Goal: Task Accomplishment & Management: Use online tool/utility

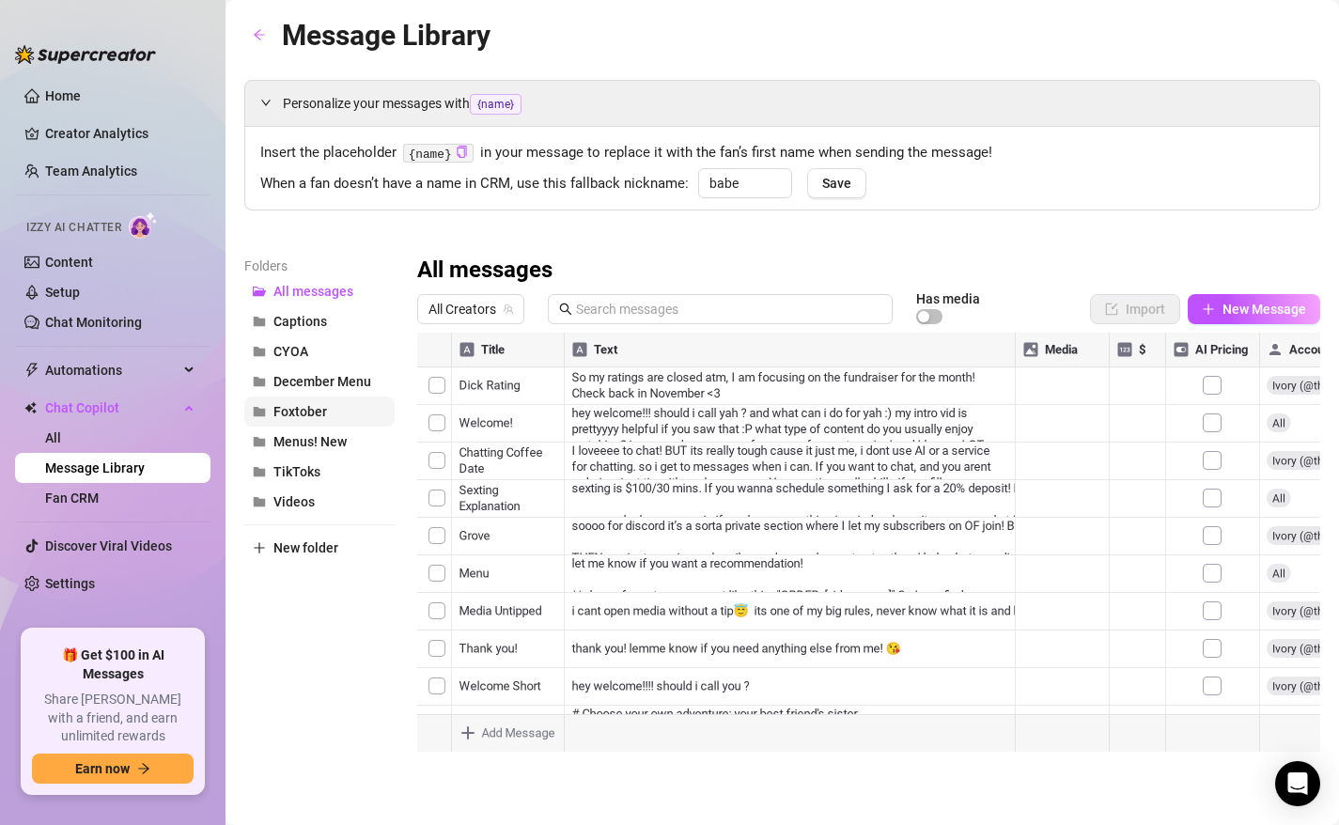
click at [310, 410] on span "Foxtober" at bounding box center [300, 411] width 54 height 15
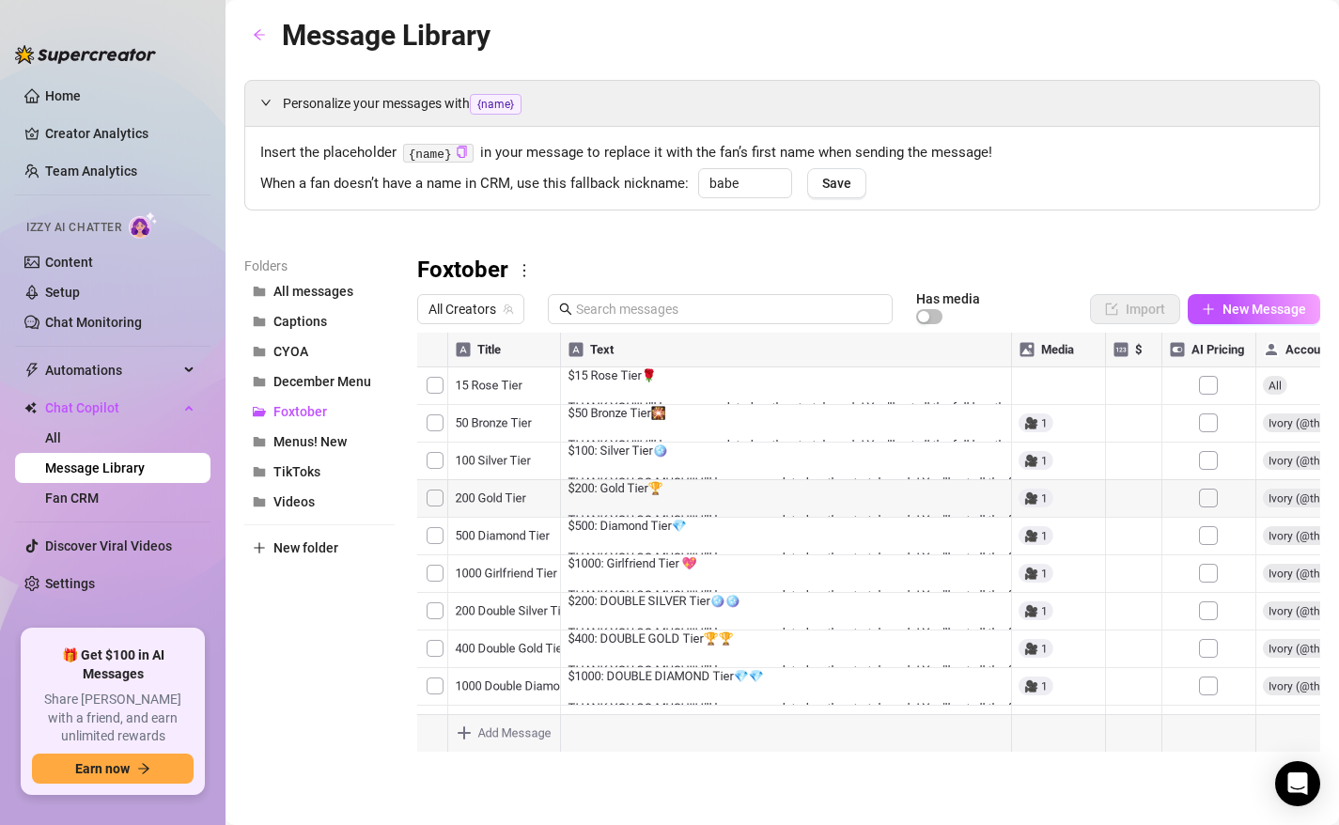
click at [606, 510] on div at bounding box center [868, 542] width 903 height 419
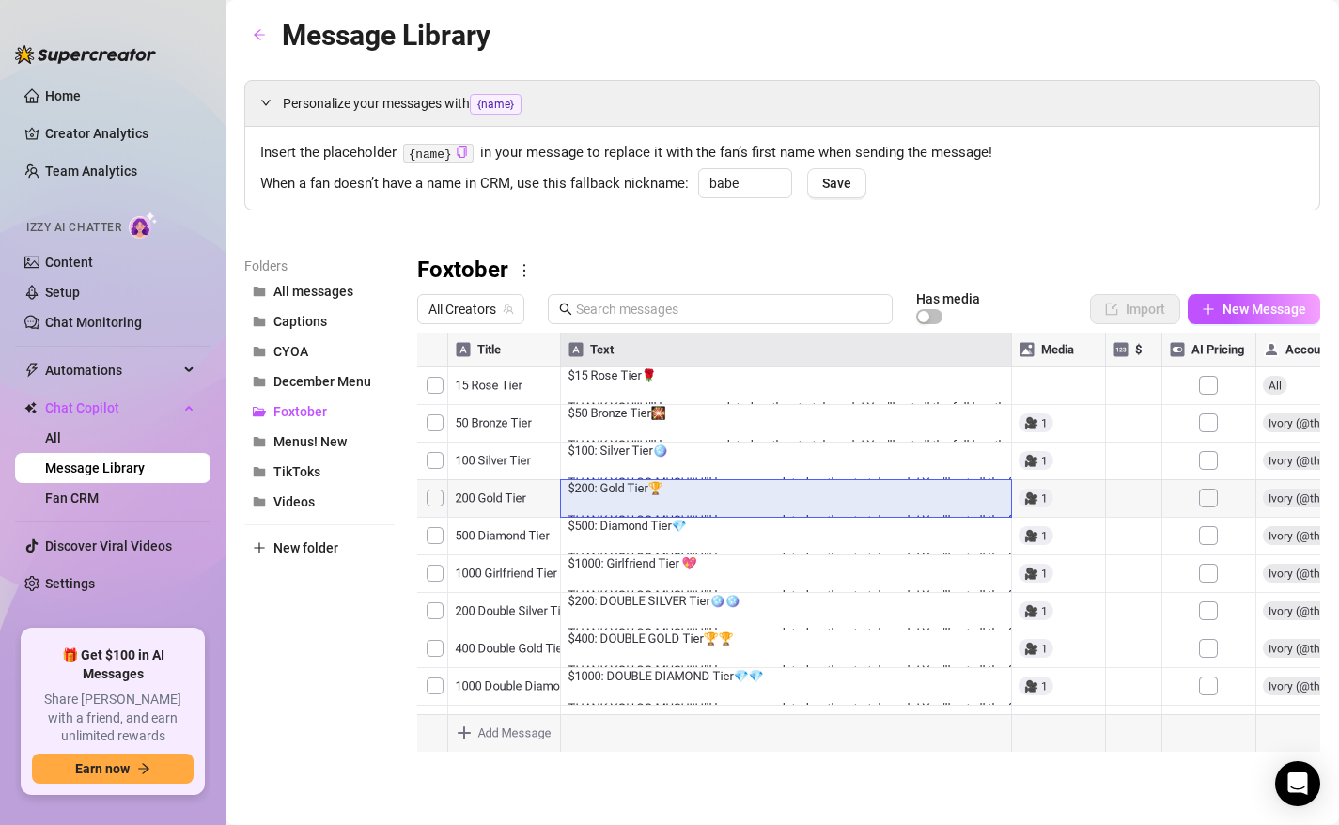
click at [606, 510] on div at bounding box center [868, 542] width 903 height 419
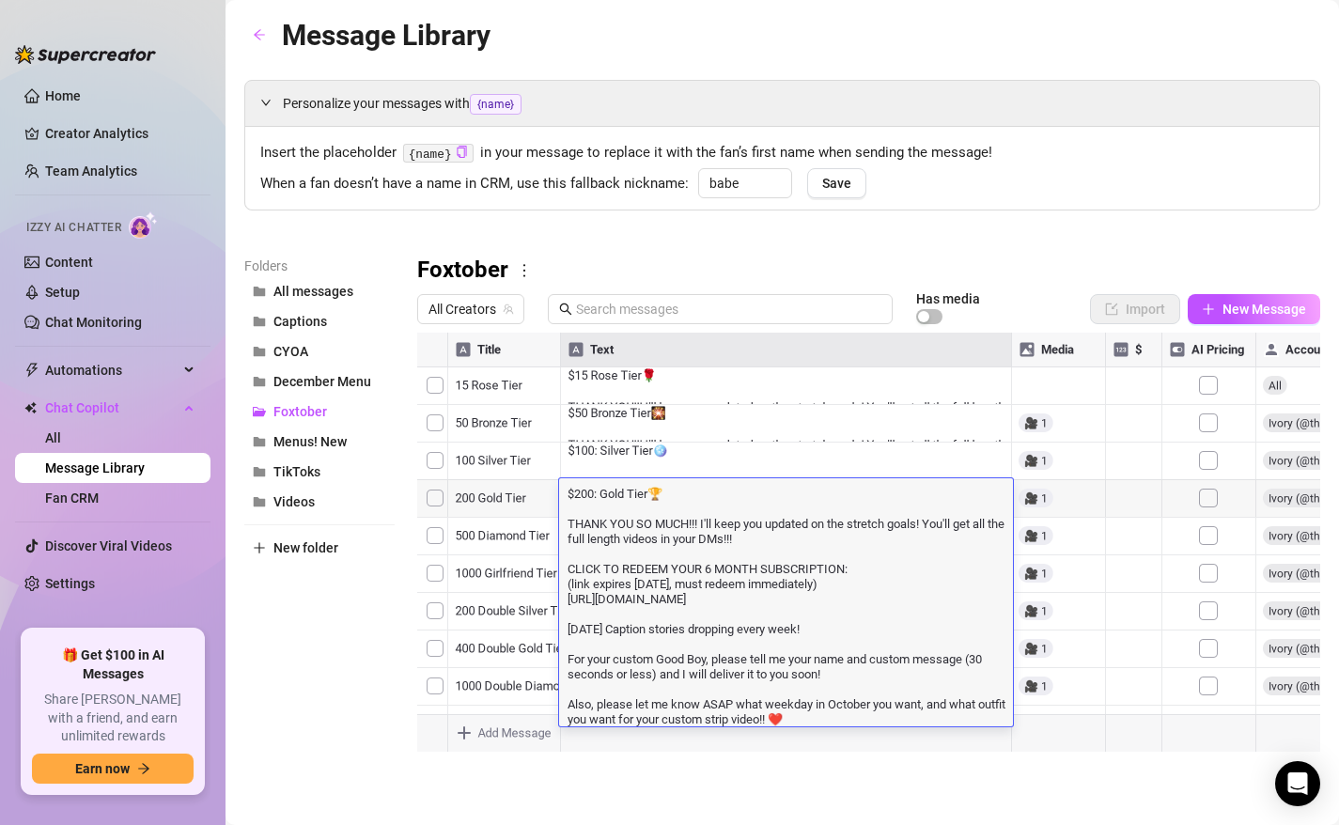
click at [642, 637] on textarea "$200: Gold Tier🏆 THANK YOU SO MUCH!!! I'll keep you updated on the stretch goal…" at bounding box center [786, 605] width 454 height 242
click at [822, 718] on textarea "$200: Gold Tier🏆 THANK YOU SO MUCH!!! I'll keep you updated on the stretch goal…" at bounding box center [786, 605] width 454 height 242
drag, startPoint x: 831, startPoint y: 720, endPoint x: 579, endPoint y: 717, distance: 252.7
click at [579, 717] on textarea "$200: Gold Tier🏆 THANK YOU SO MUCH!!! I'll keep you updated on the stretch goal…" at bounding box center [786, 605] width 454 height 242
click at [566, 710] on textarea "$200: Gold Tier🏆 THANK YOU SO MUCH!!! I'll keep you updated on the stretch goal…" at bounding box center [786, 605] width 454 height 242
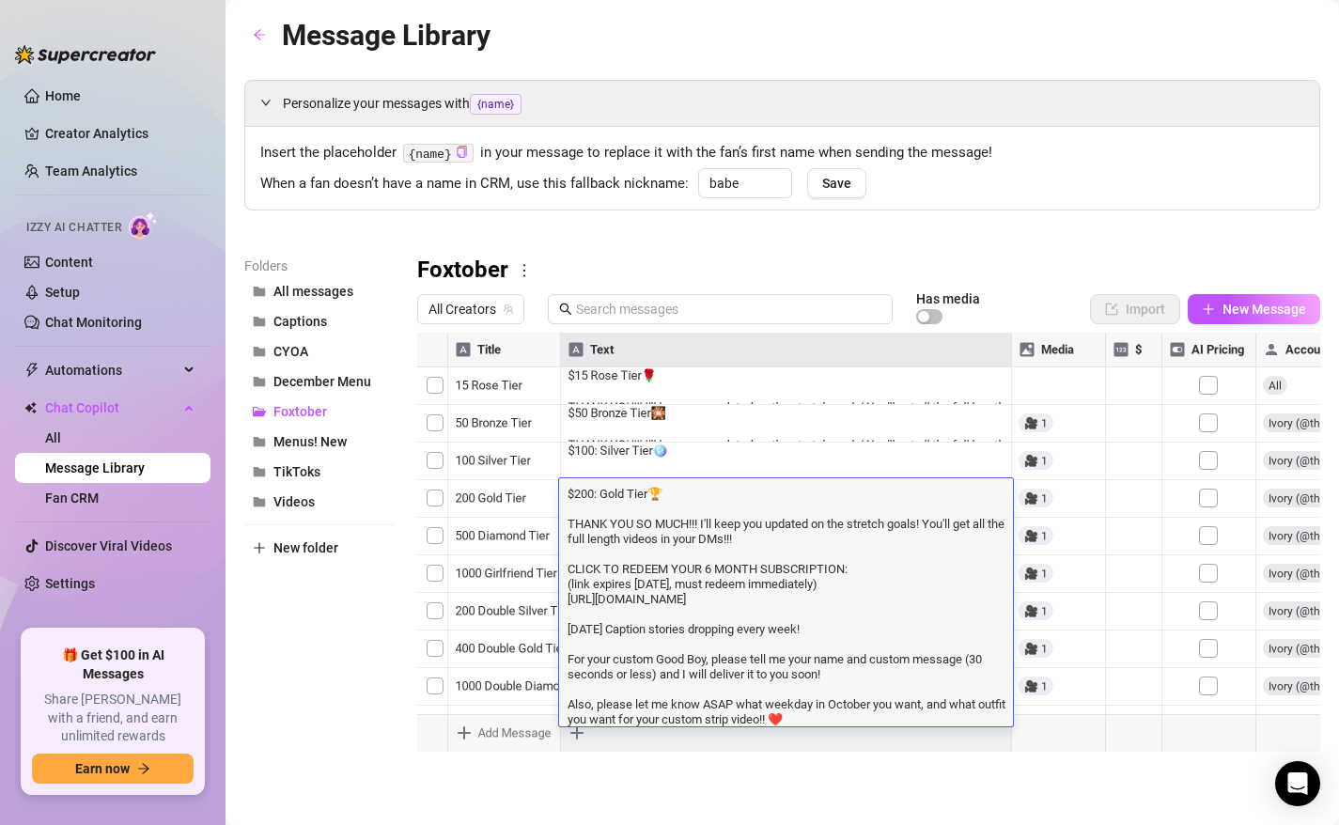
drag, startPoint x: 853, startPoint y: 716, endPoint x: 566, endPoint y: 709, distance: 286.6
click at [566, 709] on textarea "$200: Gold Tier🏆 THANK YOU SO MUCH!!! I'll keep you updated on the stretch goal…" at bounding box center [786, 605] width 454 height 242
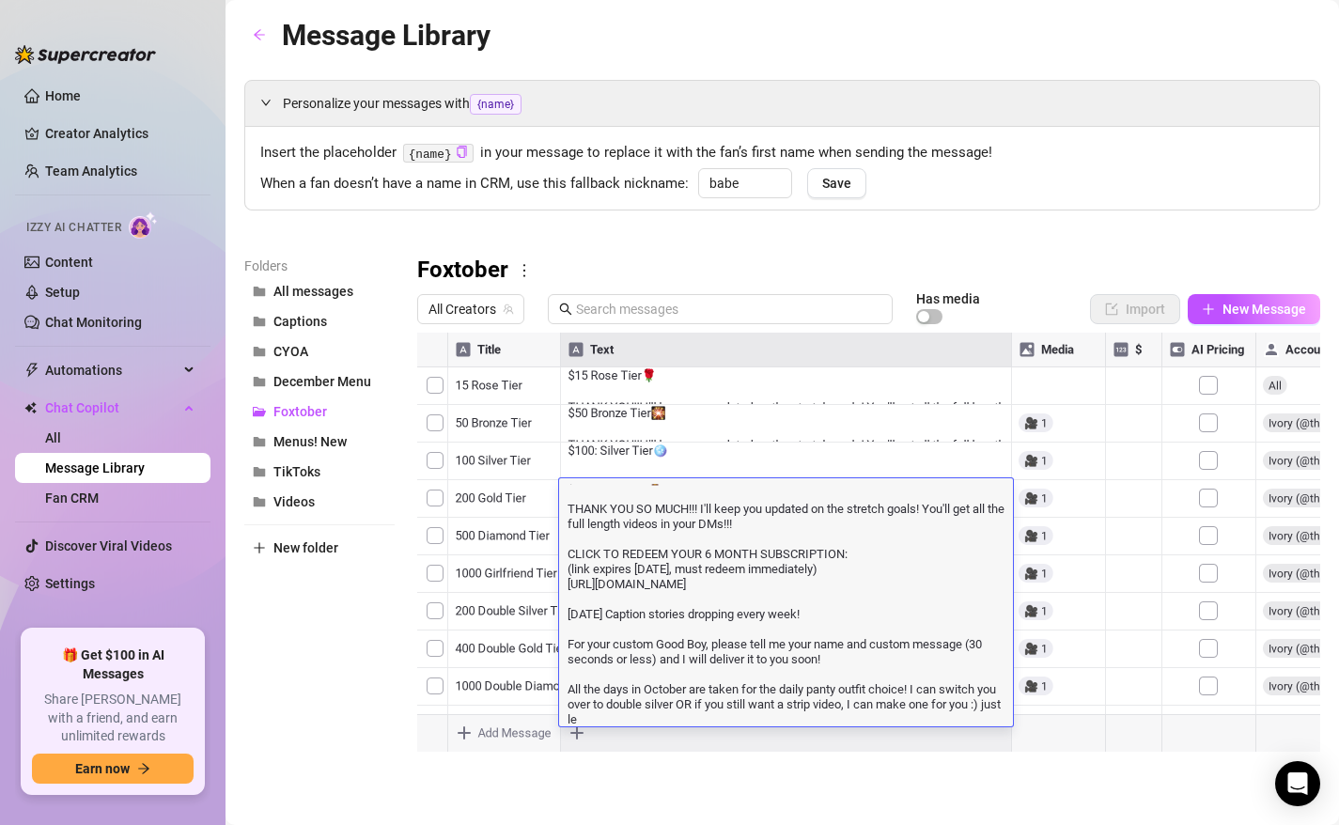
scroll to position [4, 0]
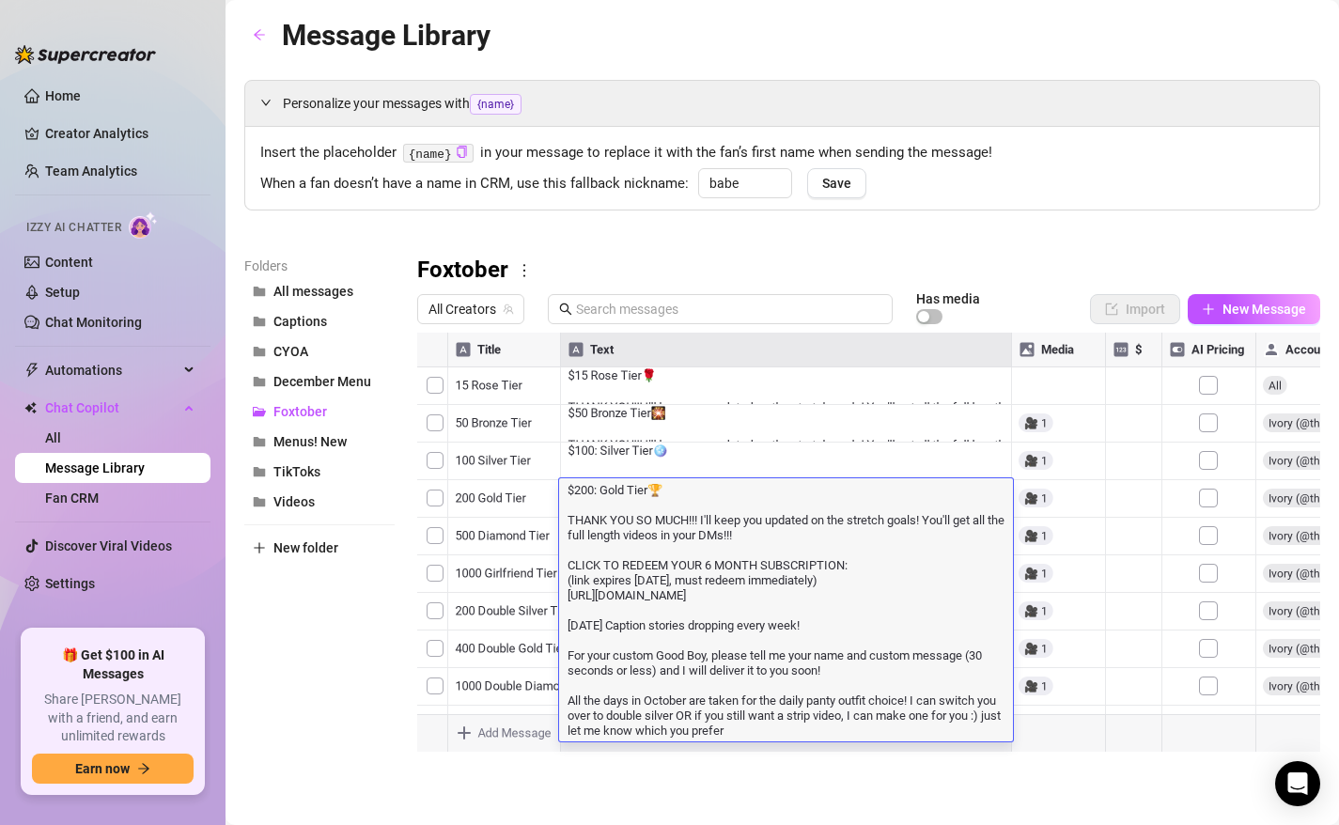
type textarea "$200: Gold Tier🏆 THANK YOU SO MUCH!!! I'll keep you updated on the stretch goal…"
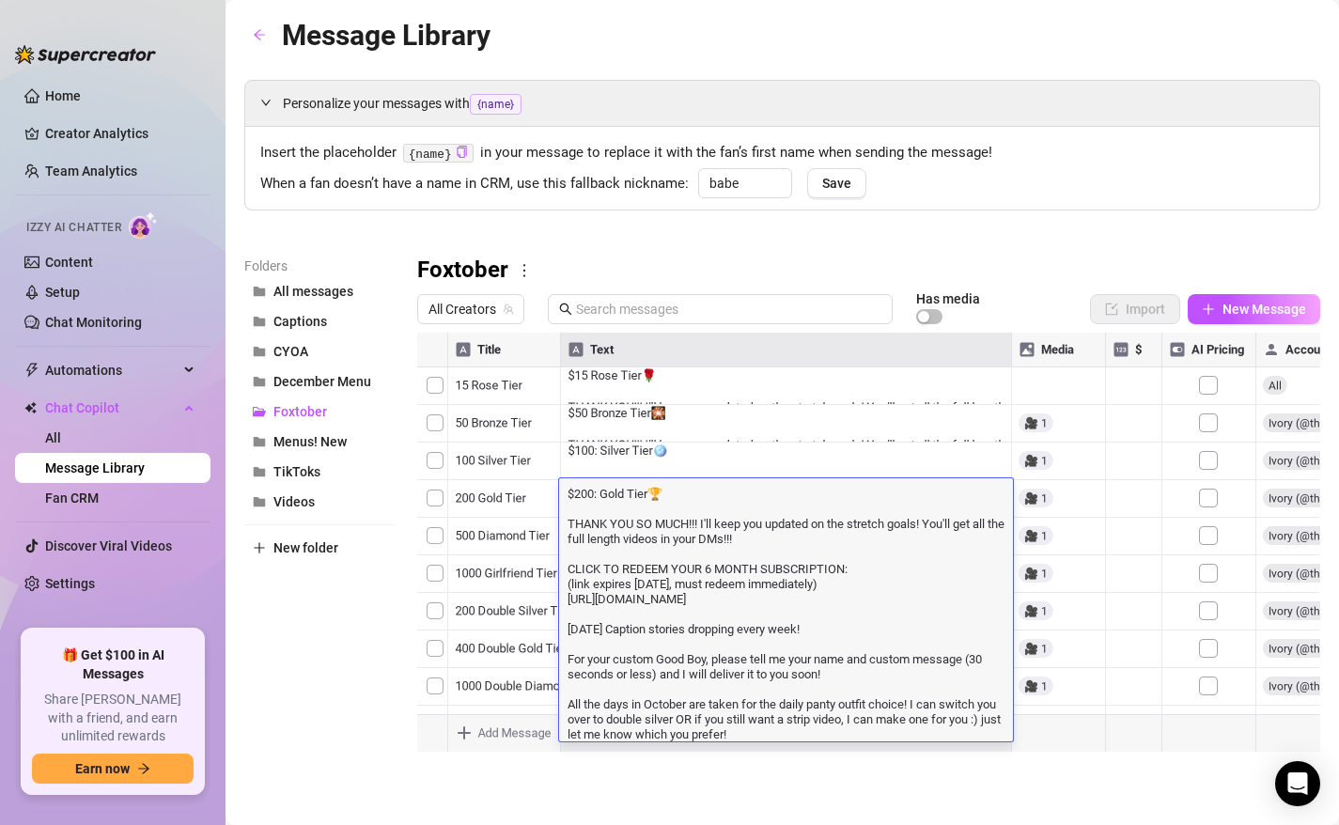
click at [769, 729] on textarea "$200: Gold Tier🏆 THANK YOU SO MUCH!!! I'll keep you updated on the stretch goal…" at bounding box center [786, 612] width 454 height 257
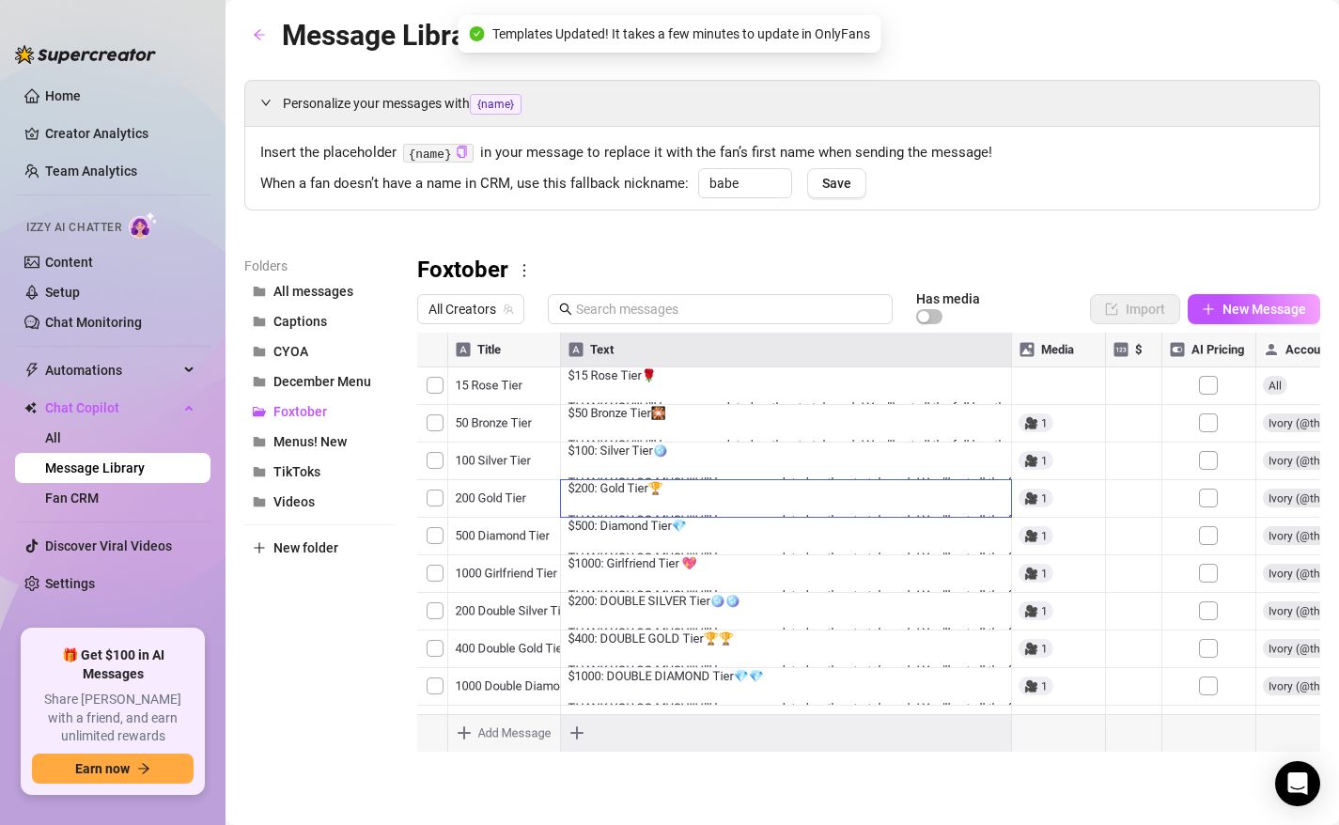
click at [655, 609] on div at bounding box center [868, 542] width 903 height 419
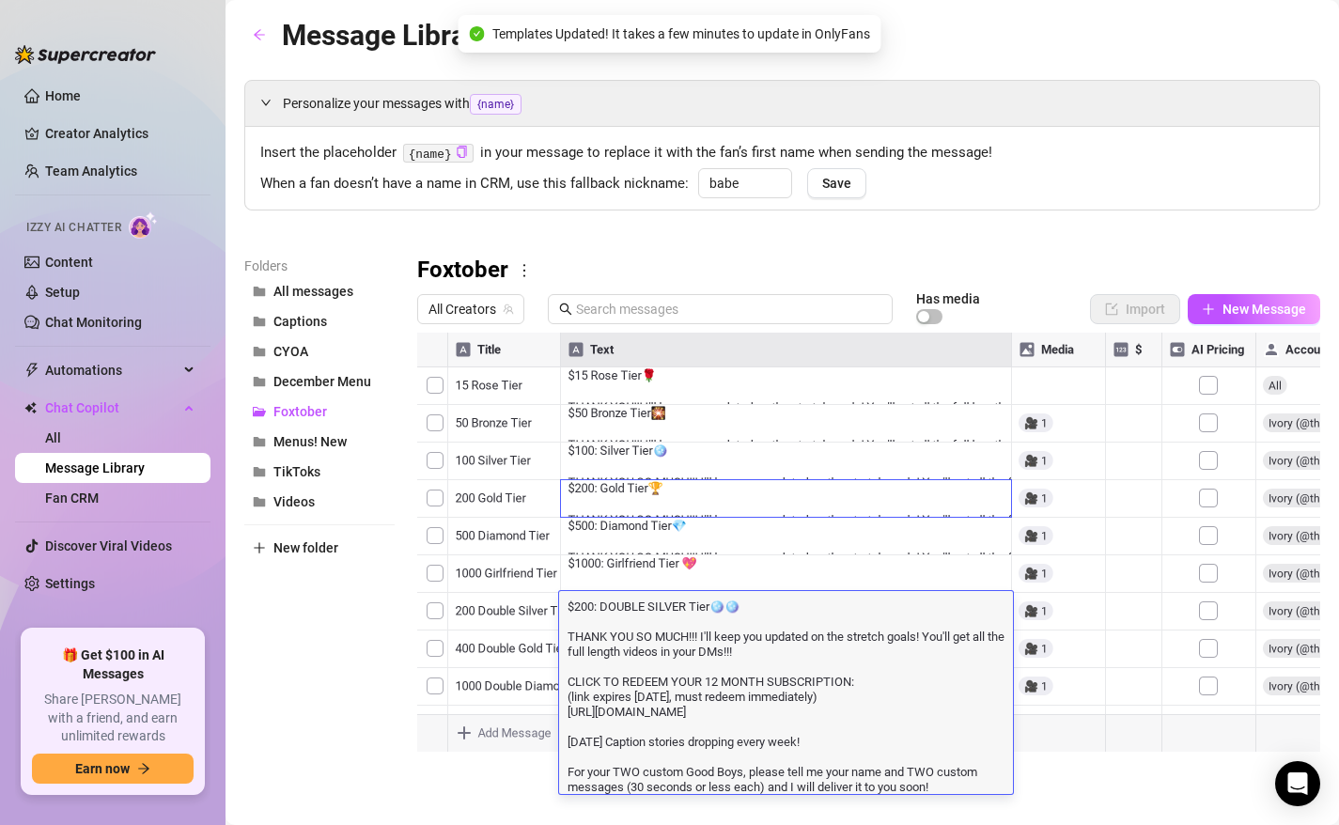
click at [627, 497] on div at bounding box center [868, 542] width 903 height 419
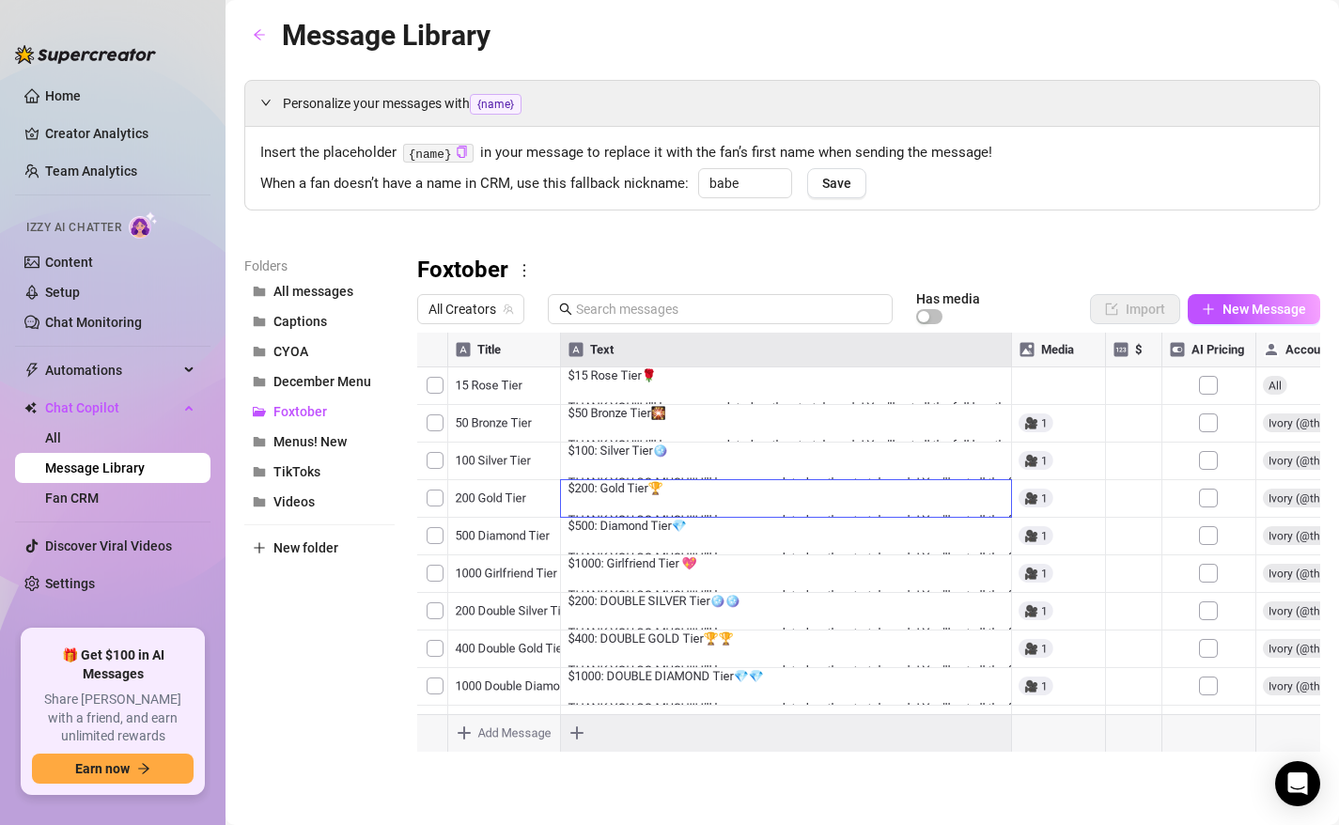
click at [627, 497] on div at bounding box center [868, 542] width 903 height 419
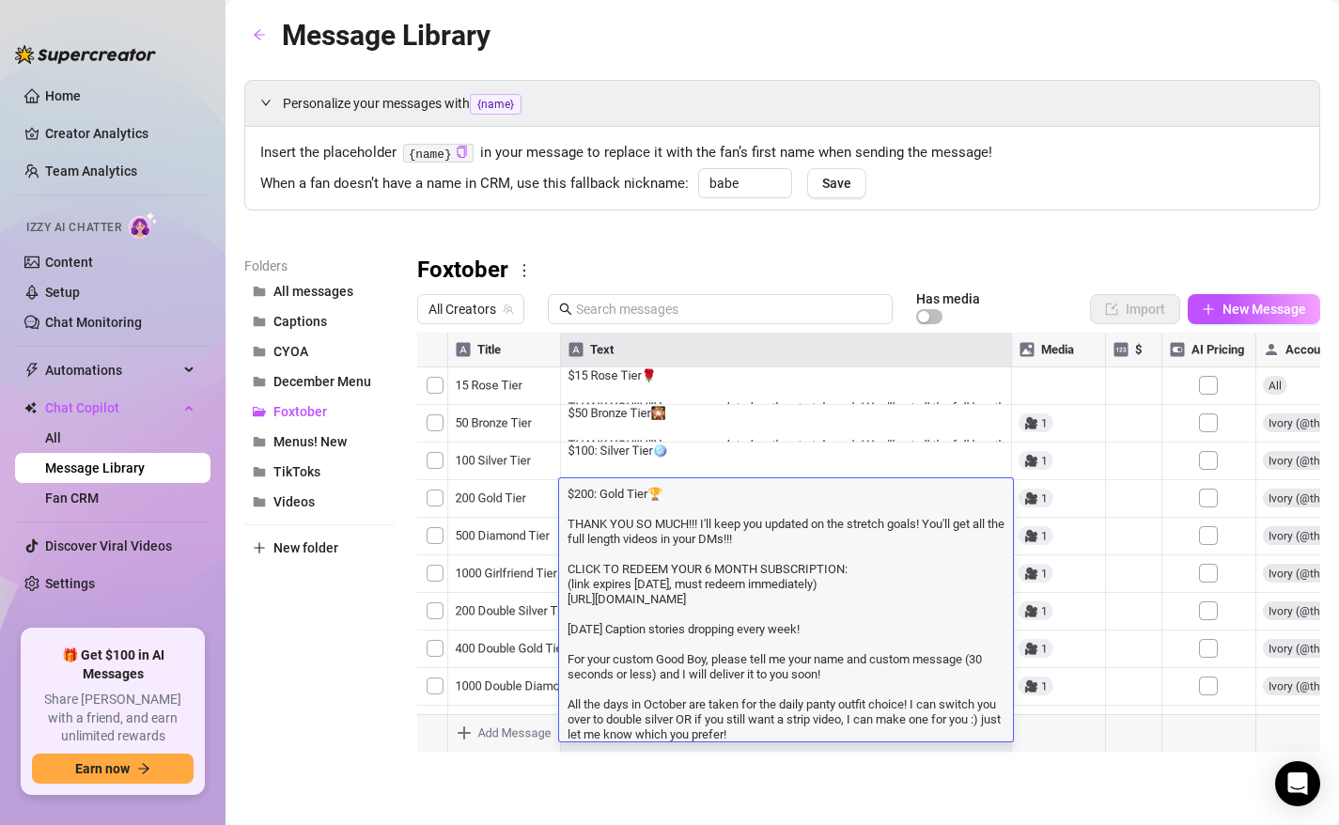
click at [827, 732] on textarea "$200: Gold Tier🏆 THANK YOU SO MUCH!!! I'll keep you updated on the stretch goal…" at bounding box center [786, 612] width 454 height 257
click at [704, 722] on textarea "$200: Gold Tier🏆 THANK YOU SO MUCH!!! I'll keep you updated on the stretch goal…" at bounding box center [786, 612] width 454 height 257
type textarea "$200: Gold Tier🏆 THANK YOU SO MUCH!!! I'll keep you updated on the stretch goal…"
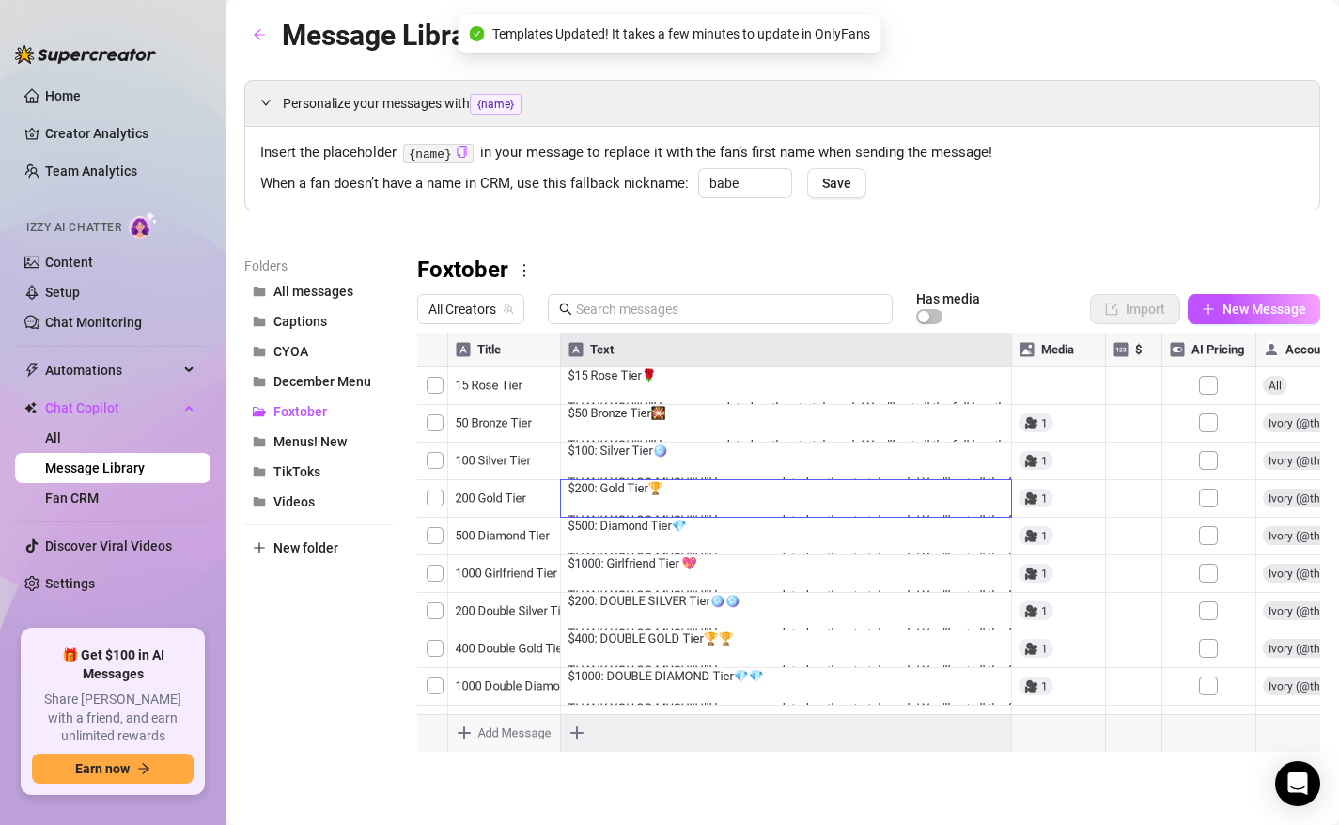
click at [610, 624] on div at bounding box center [868, 542] width 903 height 419
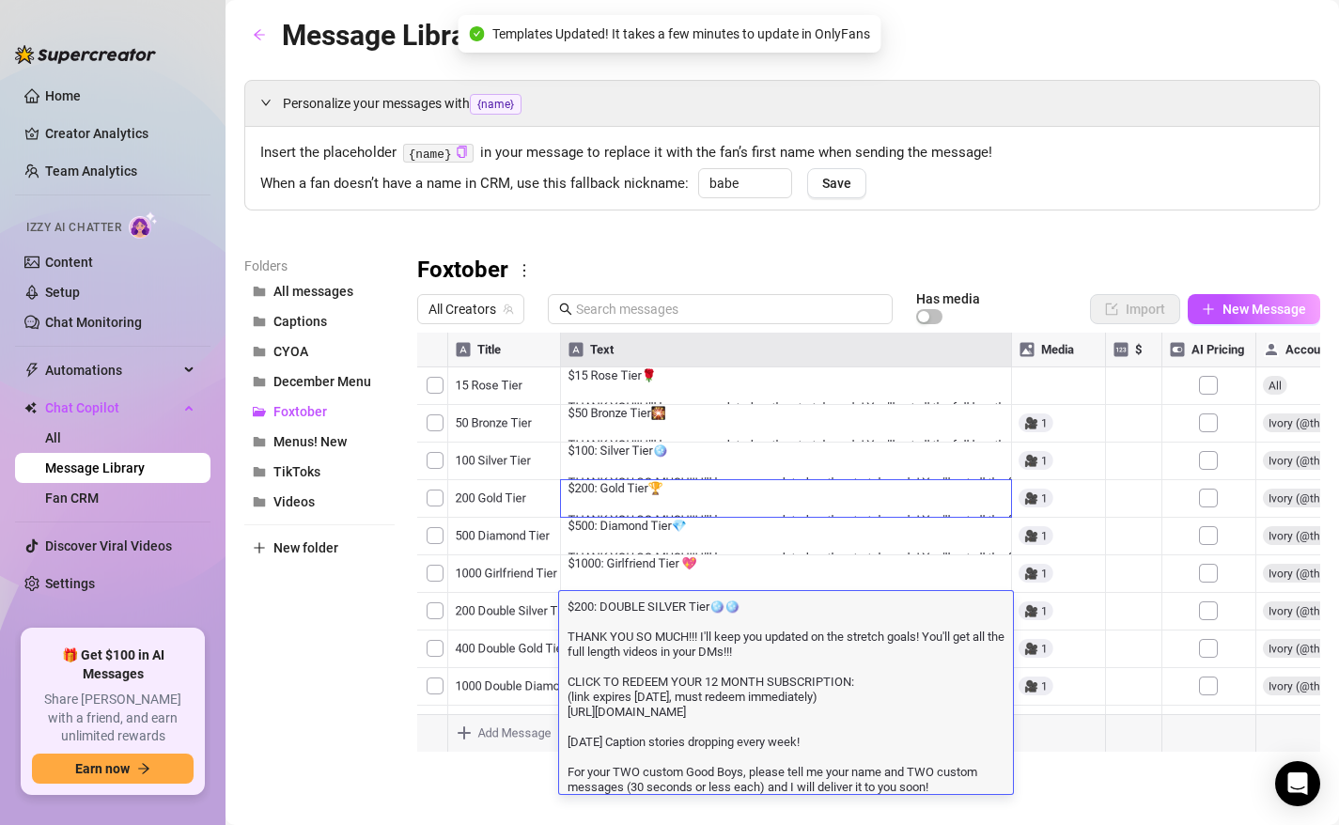
click at [626, 663] on textarea "$200: DOUBLE SILVER Tier🪩🪩 THANK YOU SO MUCH!!! I'll keep you updated on the st…" at bounding box center [786, 694] width 454 height 197
click at [646, 468] on div at bounding box center [868, 542] width 903 height 419
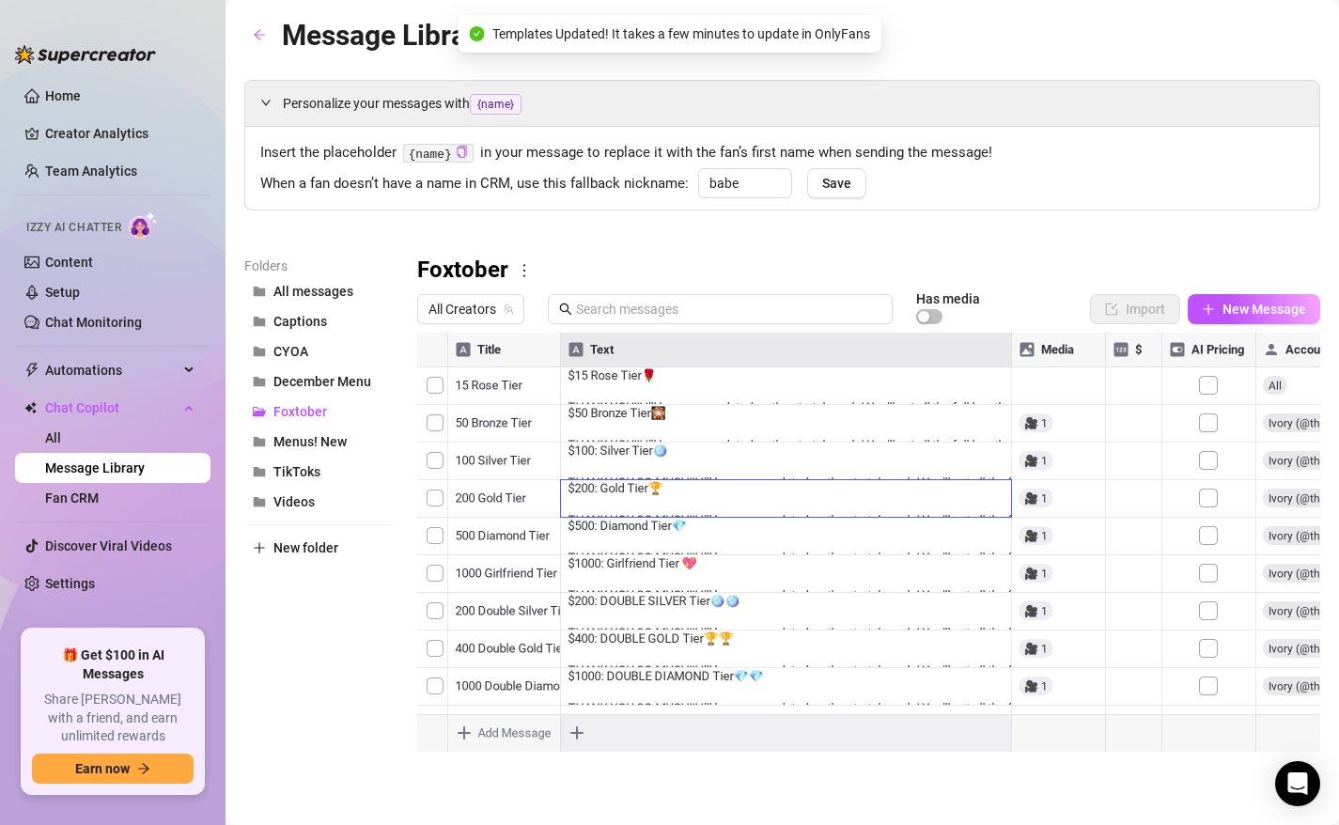
click at [646, 468] on div at bounding box center [868, 542] width 903 height 419
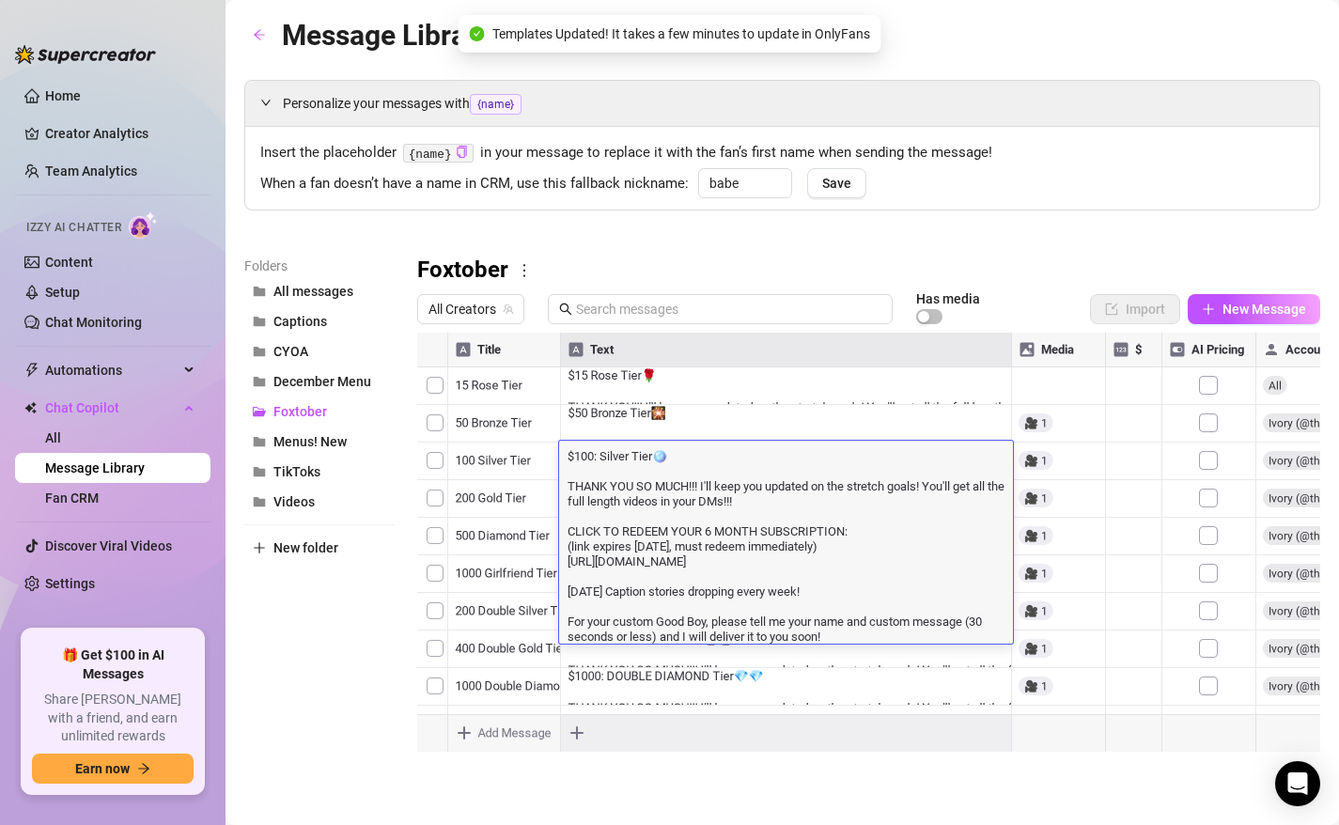
click at [335, 699] on div "Folders All messages Captions CYOA December Menu Foxtober Menus! New TikToks Vi…" at bounding box center [319, 503] width 150 height 496
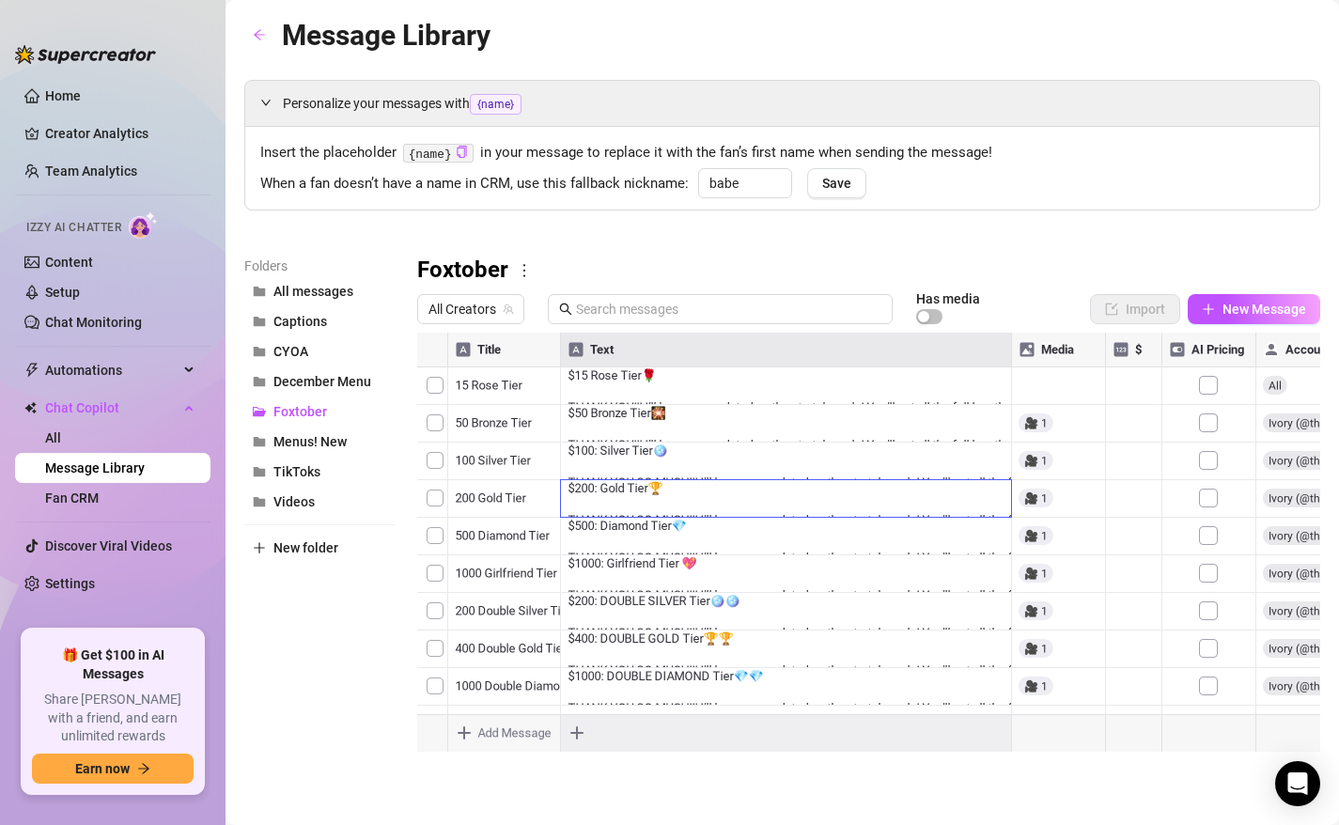
click at [652, 495] on div at bounding box center [868, 542] width 903 height 419
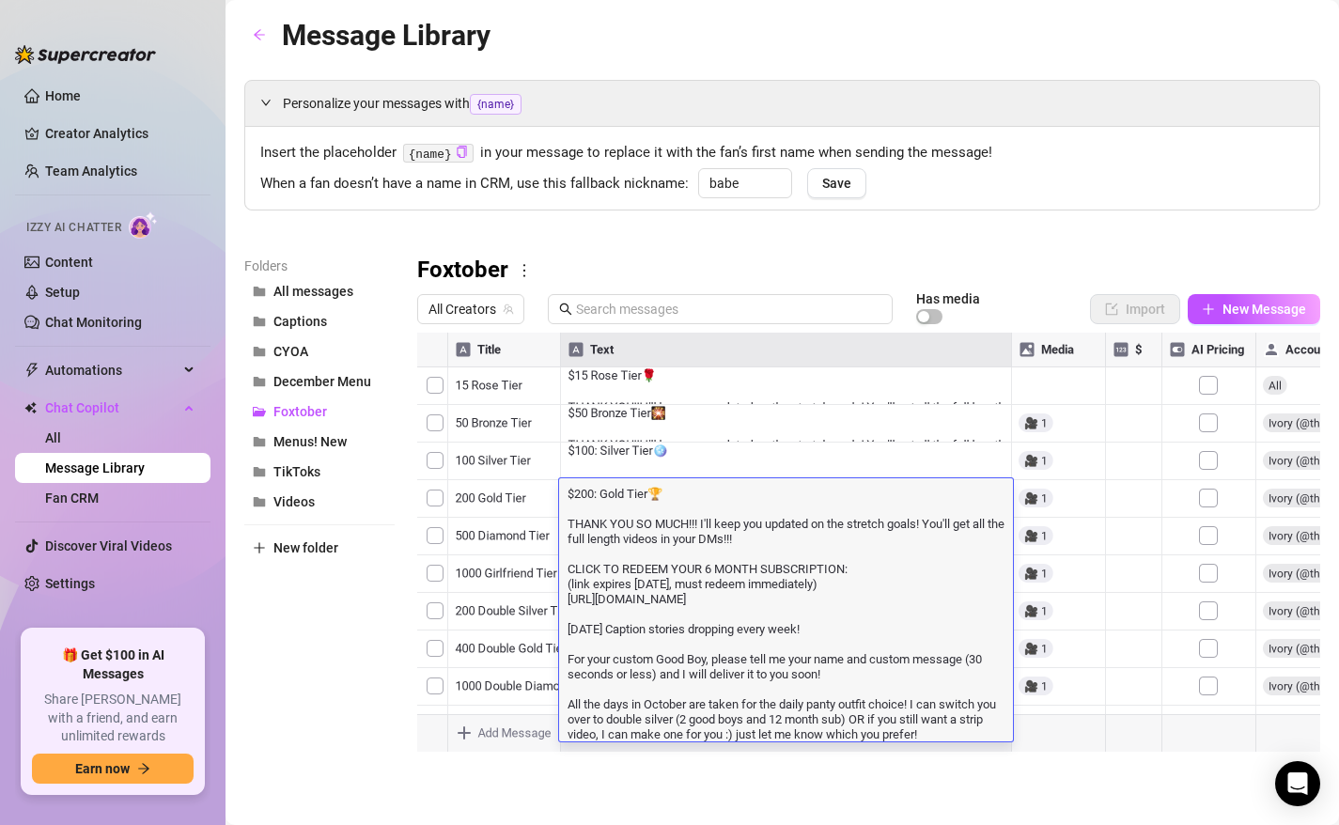
click at [345, 653] on div "Folders All messages Captions CYOA December Menu Foxtober Menus! New TikToks Vi…" at bounding box center [319, 503] width 150 height 496
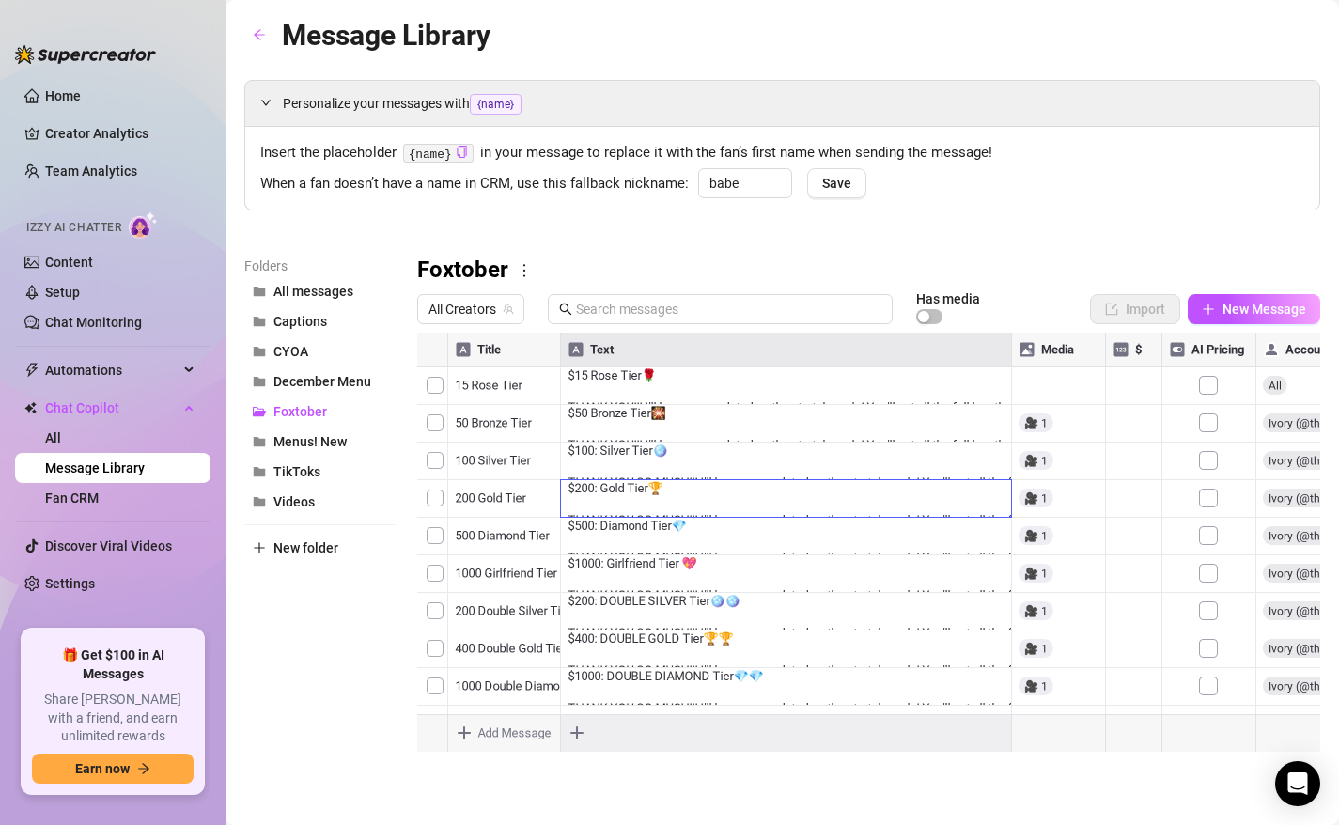
click at [596, 544] on div at bounding box center [868, 542] width 903 height 419
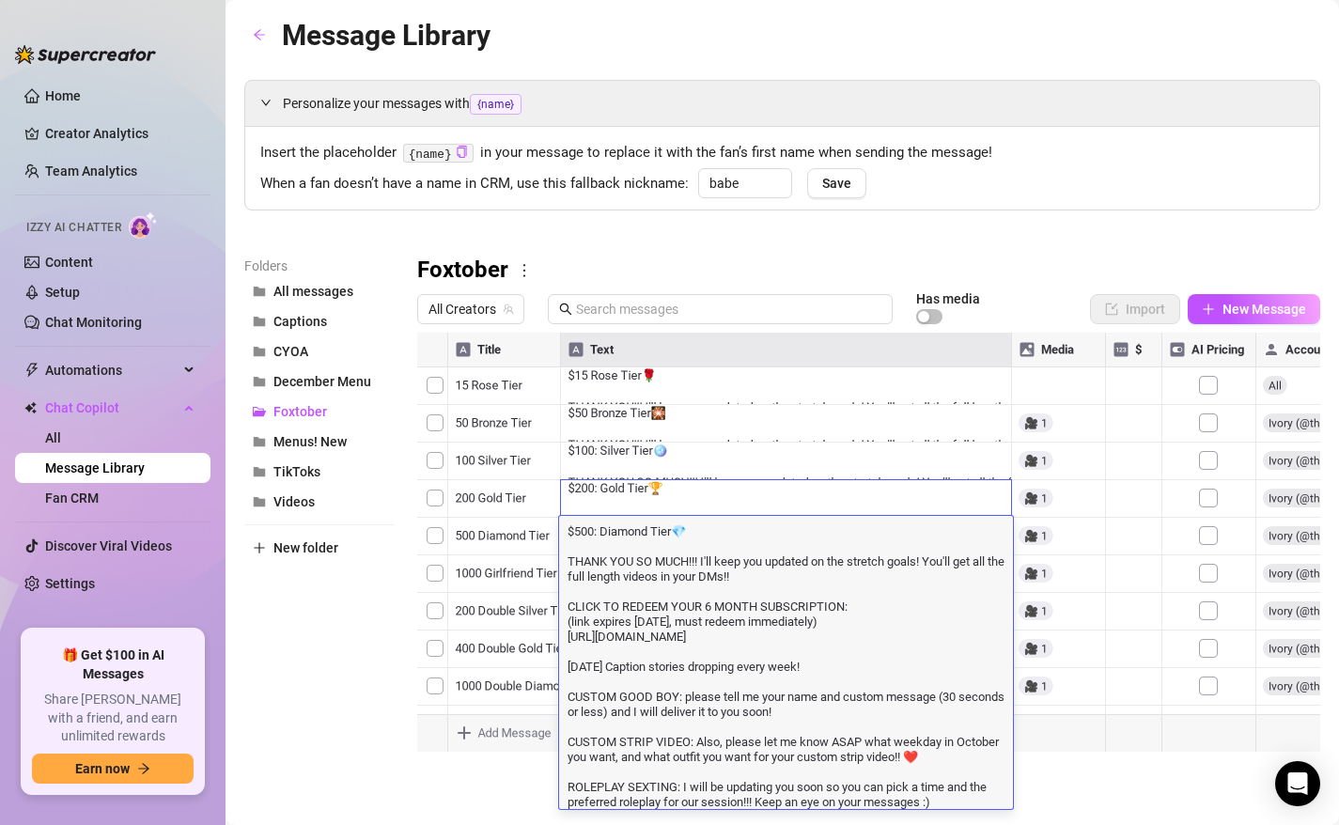
click at [740, 743] on textarea "$500: Diamond Tier💎 THANK YOU SO MUCH!!! I'll keep you updated on the stretch g…" at bounding box center [786, 664] width 454 height 287
drag, startPoint x: 931, startPoint y: 758, endPoint x: 566, endPoint y: 747, distance: 364.6
click at [566, 747] on textarea "$500: Diamond Tier💎 THANK YOU SO MUCH!!! I'll keep you updated on the stretch g…" at bounding box center [786, 664] width 454 height 287
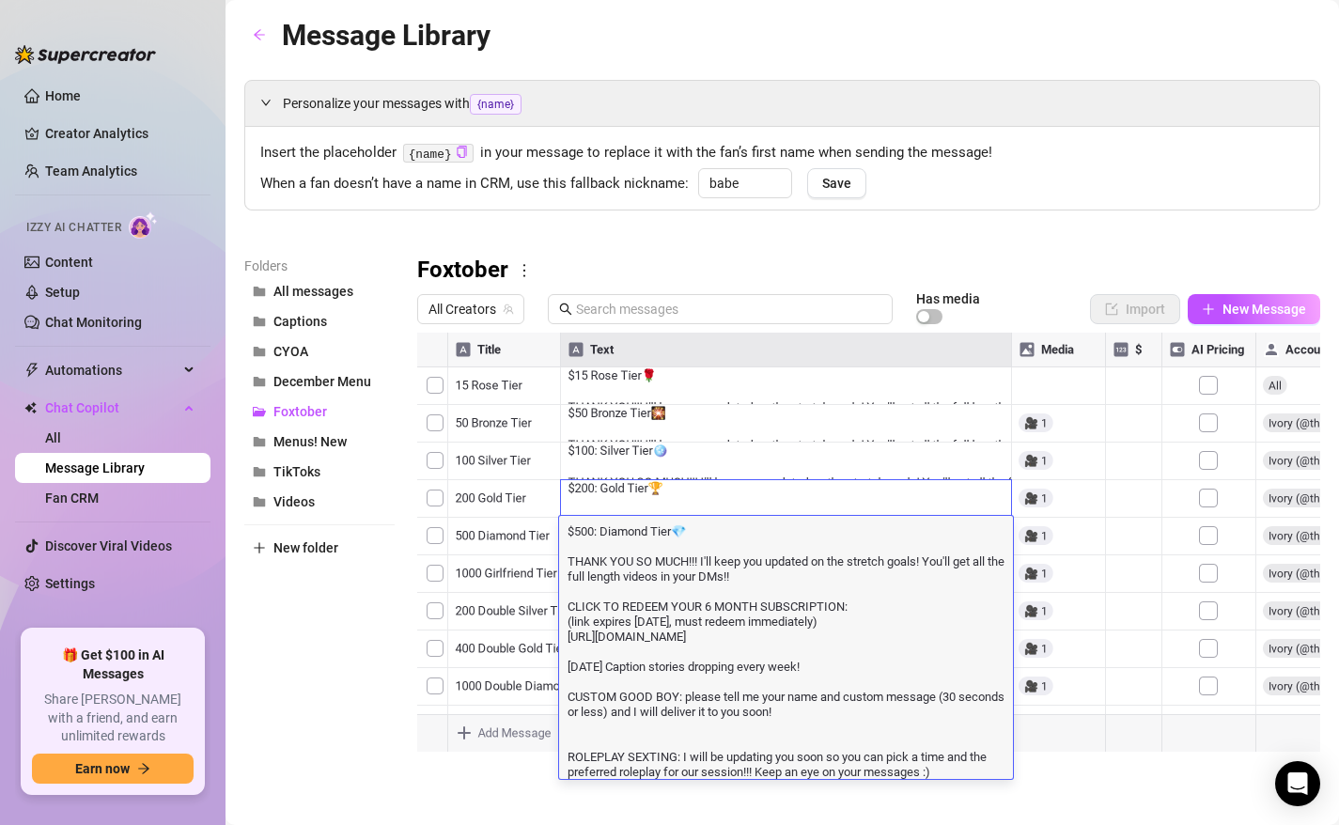
type textarea "$500: Diamond Tier💎 THANK YOU SO MUCH!!! I'll keep you updated on the stretch g…"
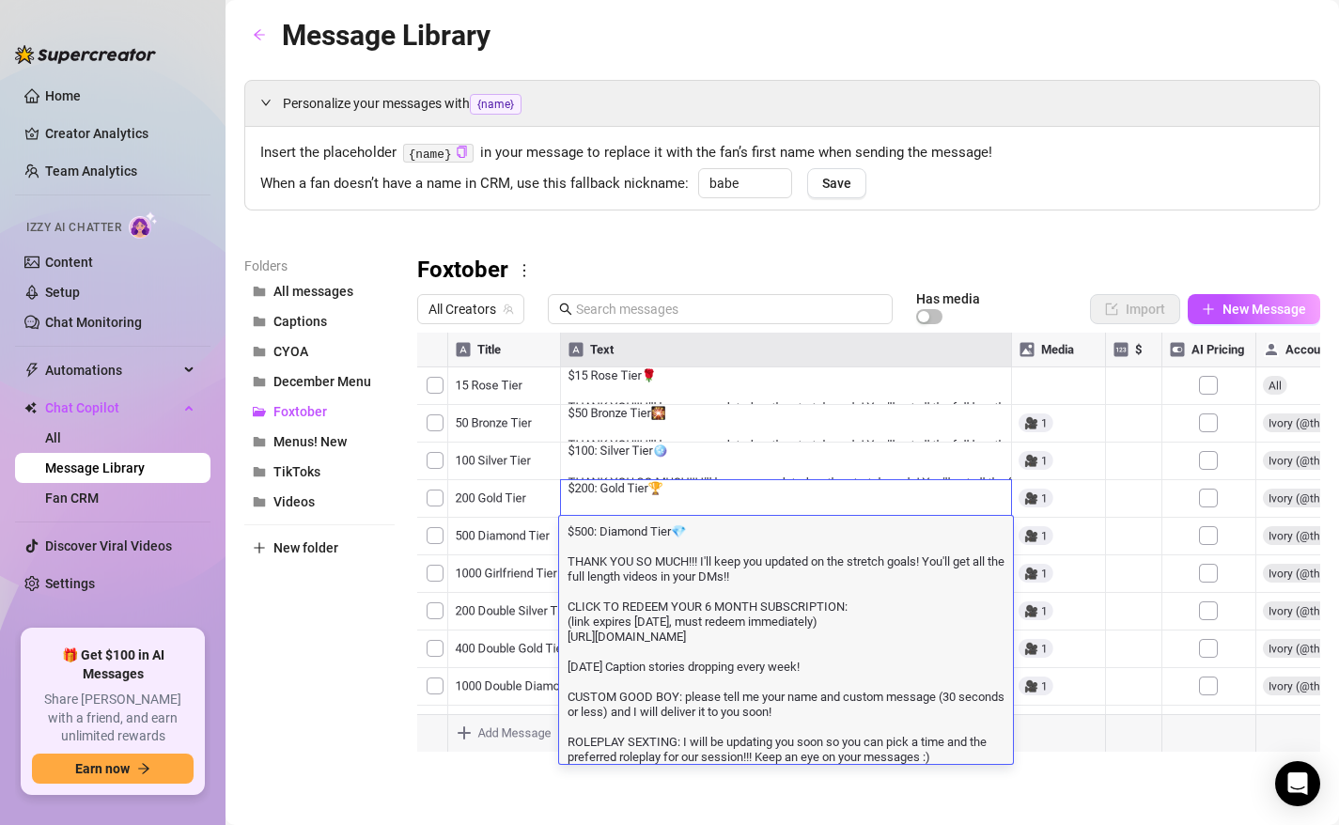
click at [342, 689] on div "Folders All messages Captions CYOA December Menu Foxtober Menus! New TikToks Vi…" at bounding box center [319, 503] width 150 height 496
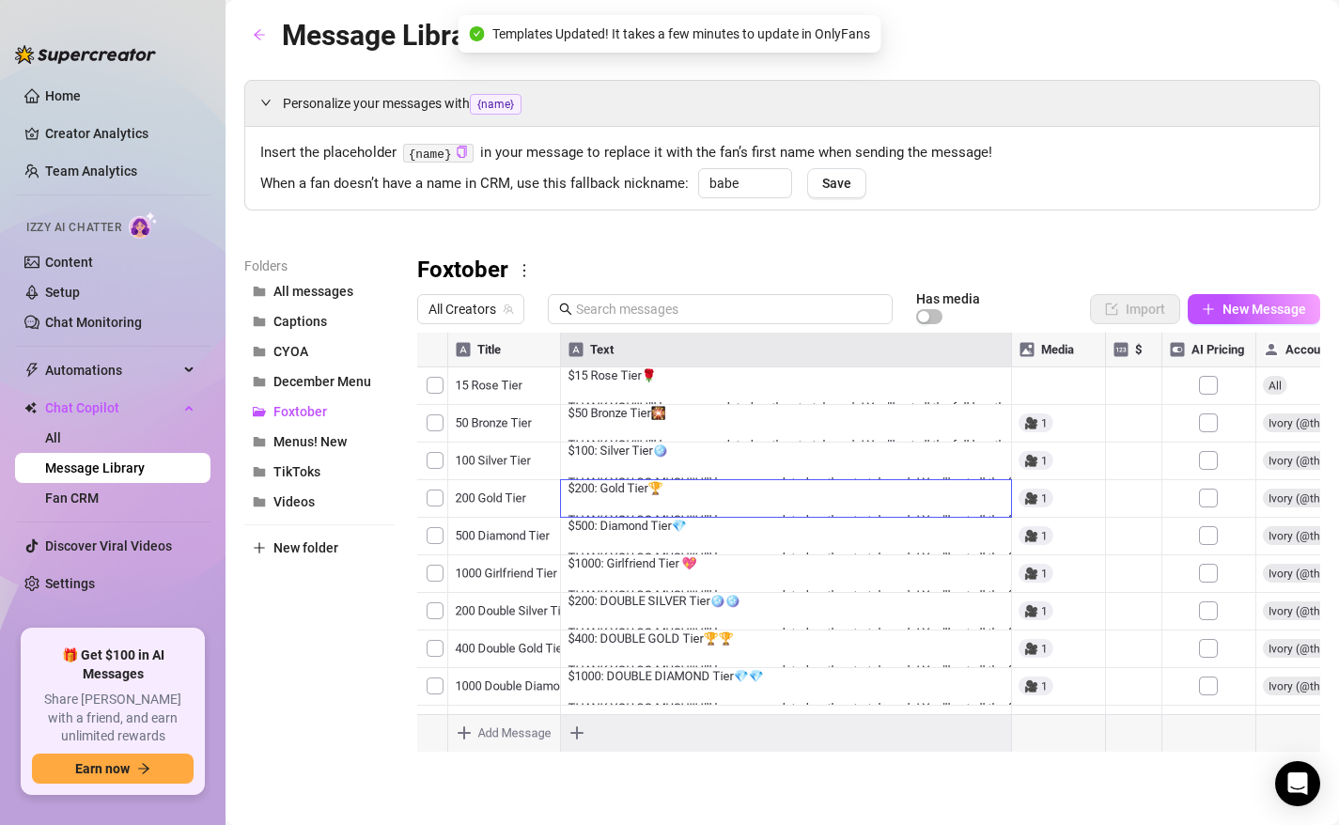
click at [645, 568] on div at bounding box center [868, 542] width 903 height 419
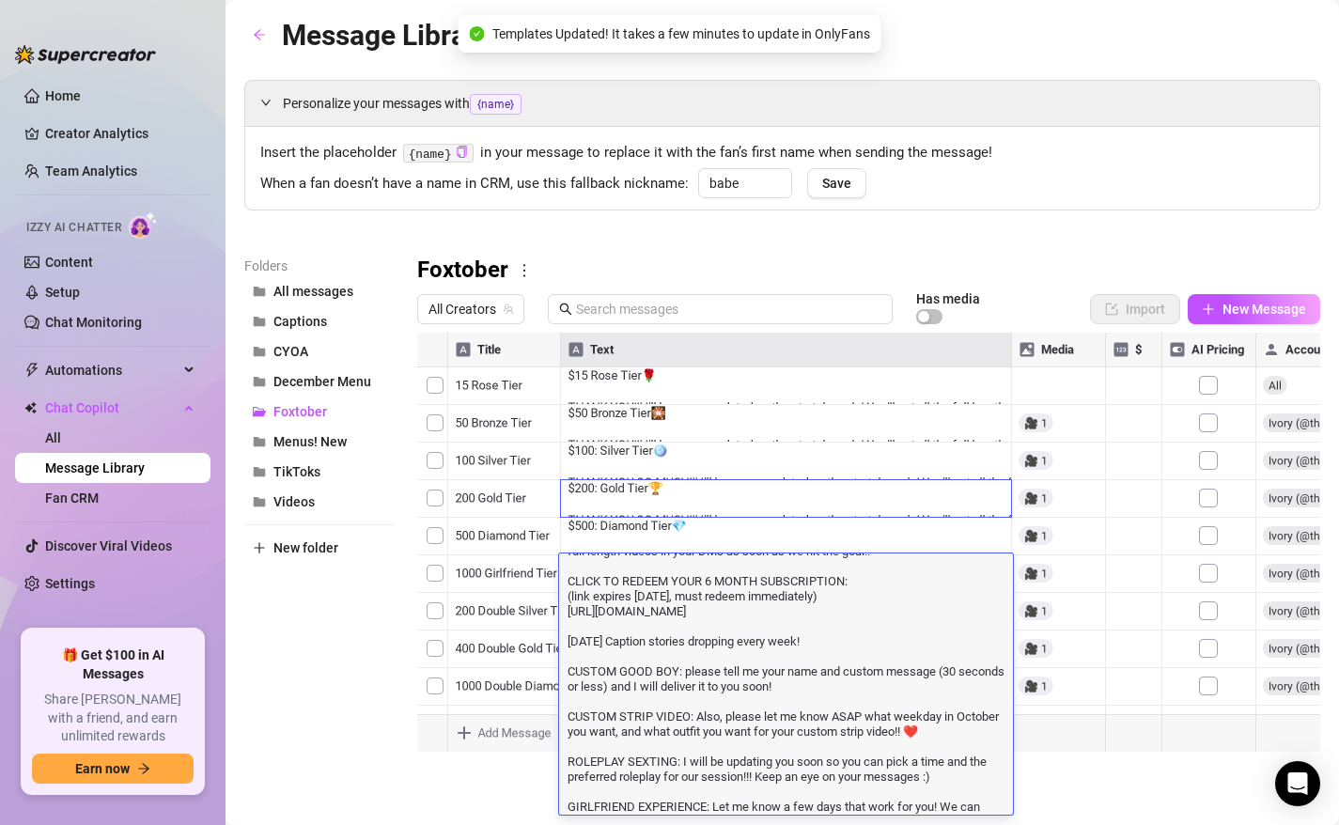
scroll to position [92, 0]
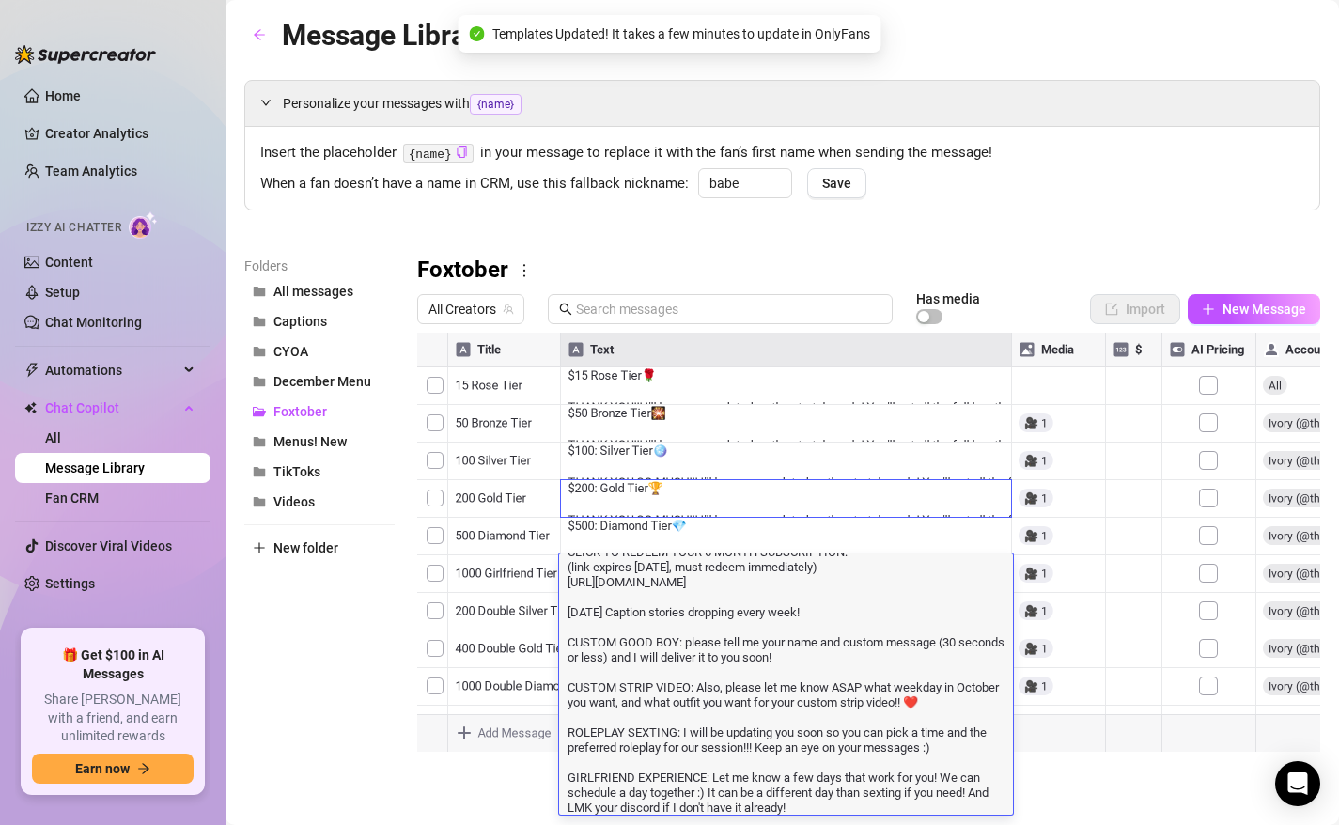
click at [914, 713] on textarea "$1000: Girlfriend Tier 💖 THANK YOU SO MUCH!!! I'll keep you updated on the stre…" at bounding box center [786, 641] width 454 height 348
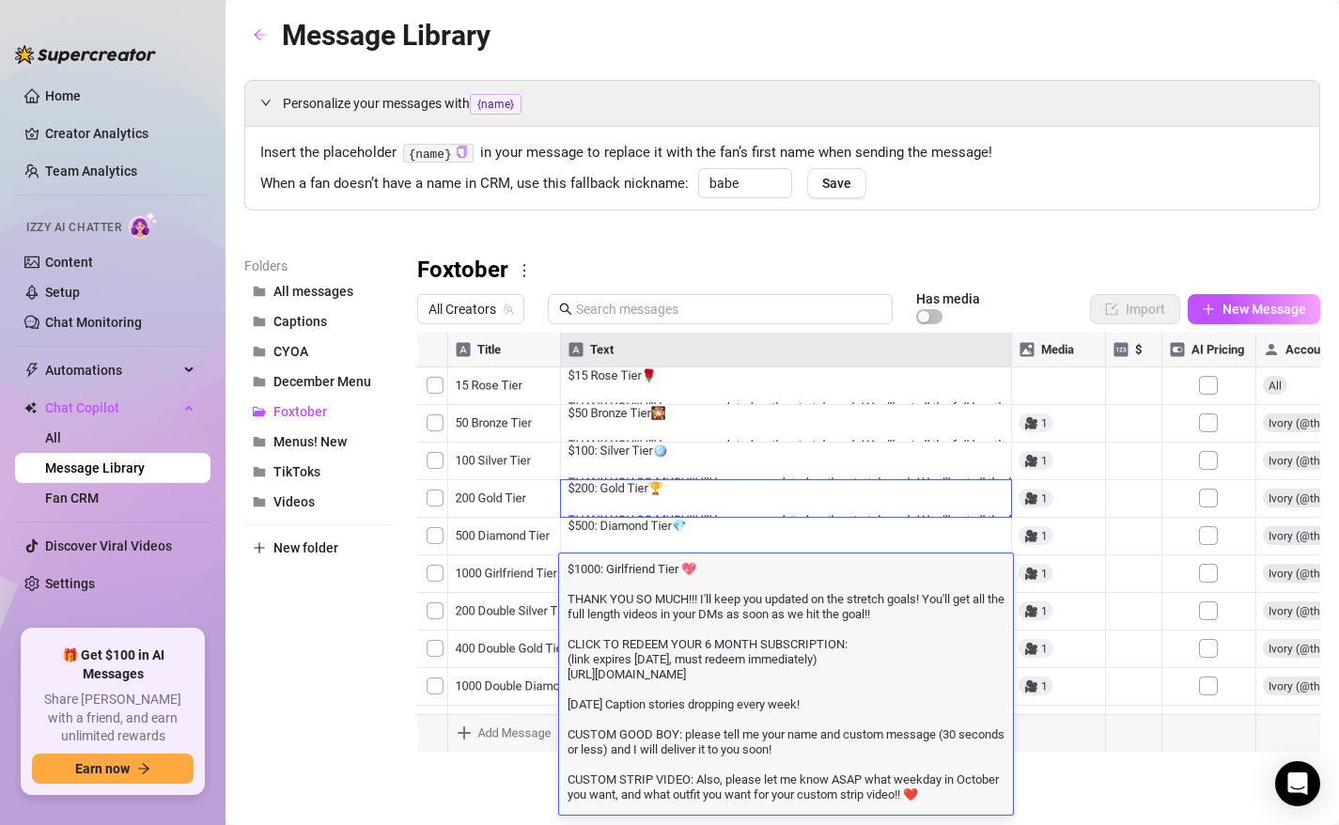
drag, startPoint x: 930, startPoint y: 706, endPoint x: 580, endPoint y: 679, distance: 350.5
click at [610, 721] on textarea "$1000: Girlfriend Tier 💖 THANK YOU SO MUCH!!! I'll keep you updated on the stre…" at bounding box center [786, 733] width 454 height 348
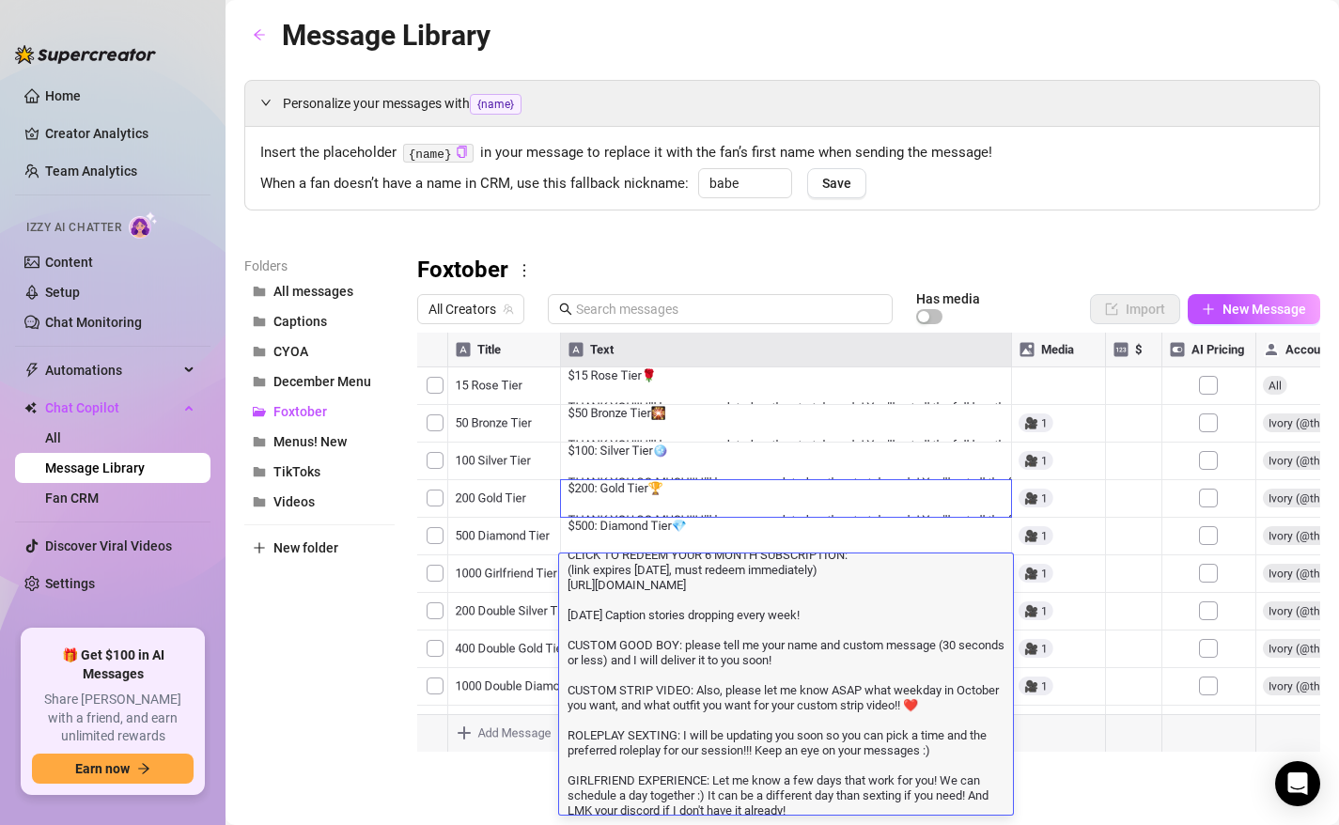
scroll to position [92, 0]
drag, startPoint x: 933, startPoint y: 704, endPoint x: 564, endPoint y: 693, distance: 369.3
click at [564, 693] on textarea "$1000: Girlfriend Tier 💖 THANK YOU SO MUCH!!! I'll keep you updated on the stre…" at bounding box center [786, 641] width 454 height 348
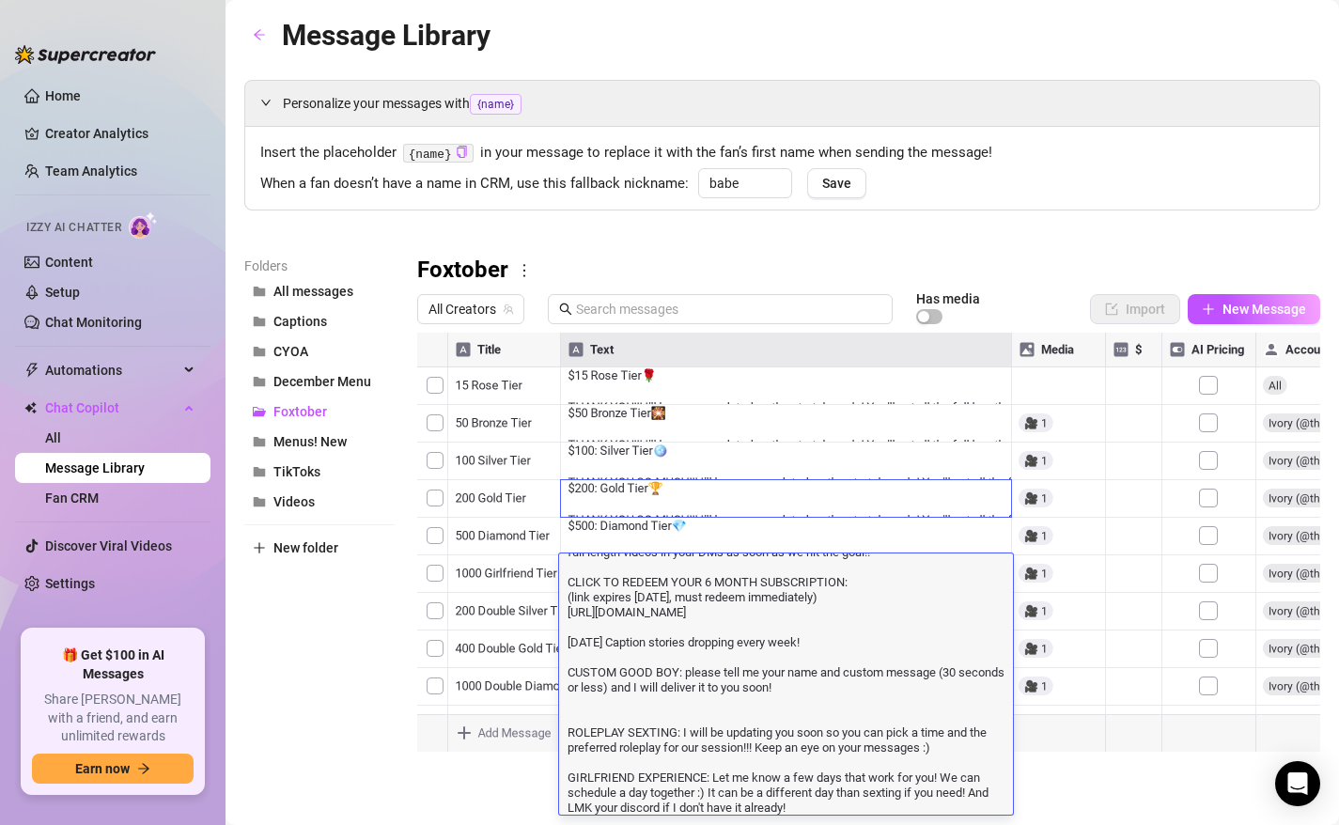
type textarea "$1000: Girlfriend Tier 💖 THANK YOU SO MUCH!!! I'll keep you updated on the stre…"
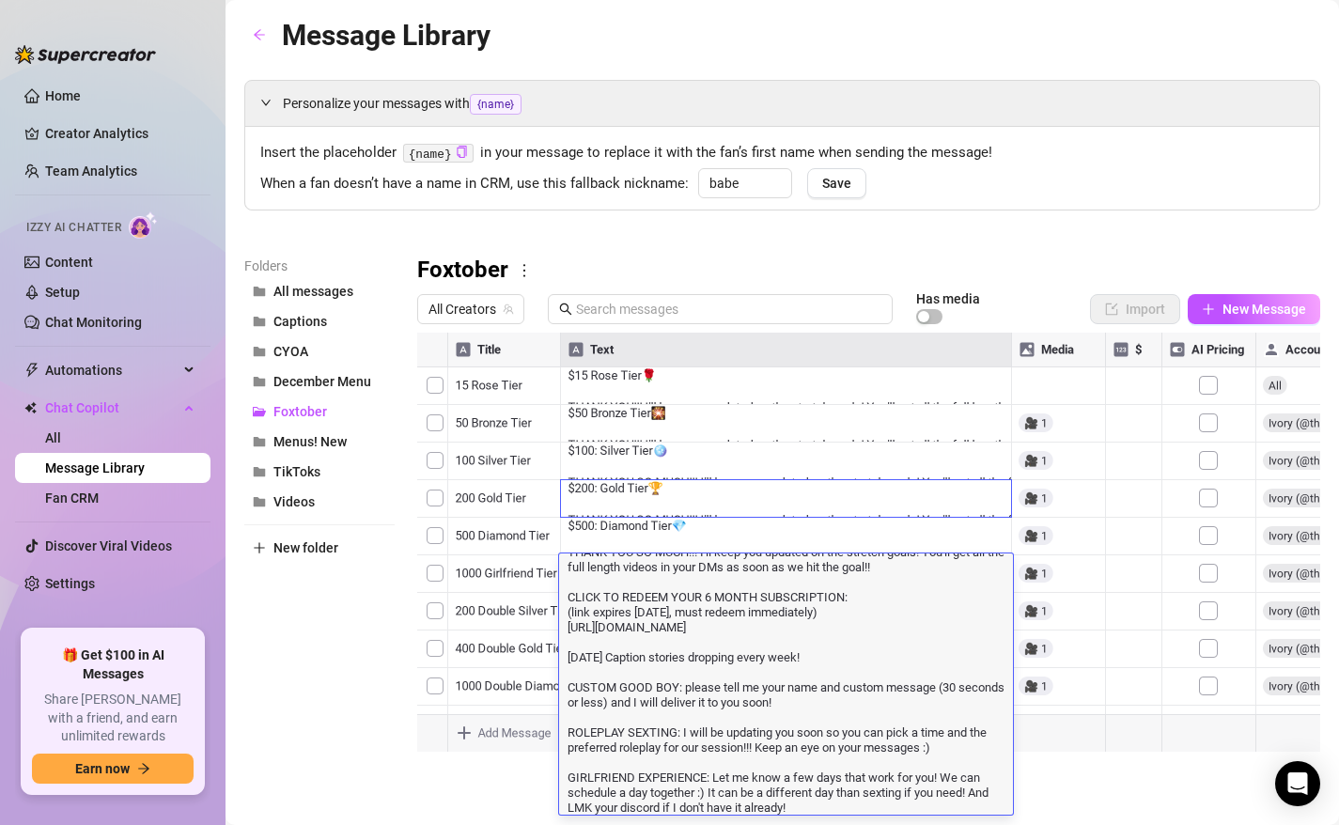
scroll to position [0, 0]
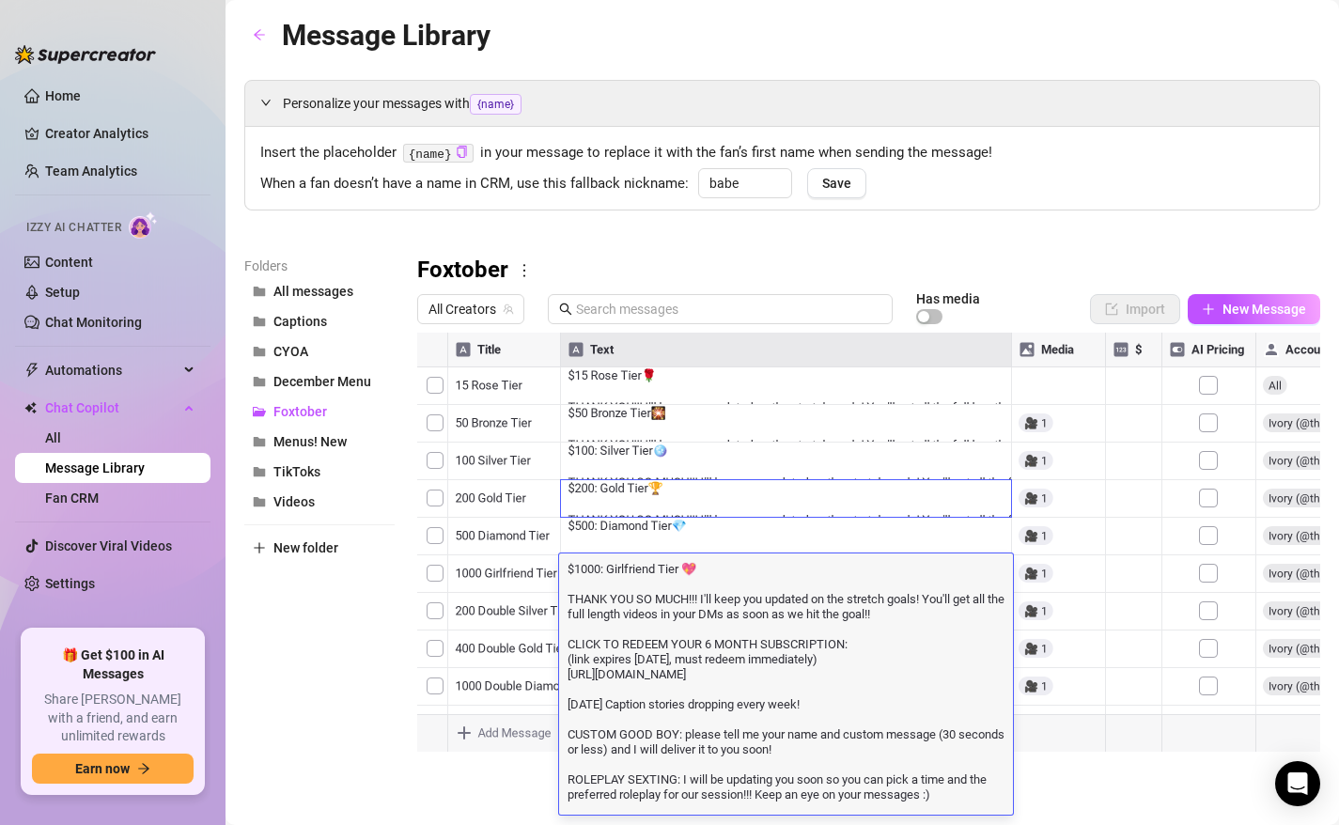
click at [291, 668] on div "Folders All messages Captions CYOA December Menu Foxtober Menus! New TikToks Vi…" at bounding box center [319, 503] width 150 height 496
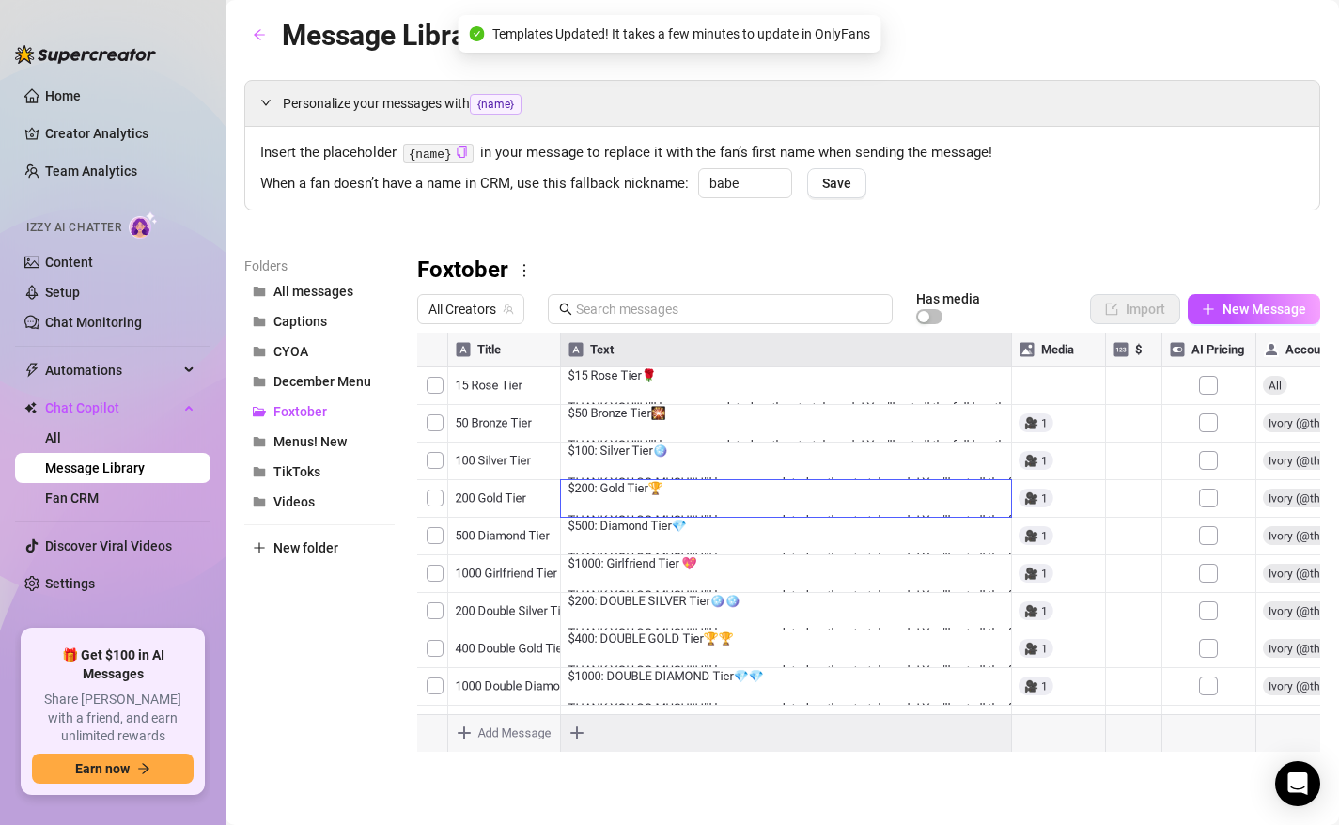
click at [696, 593] on div at bounding box center [868, 542] width 903 height 419
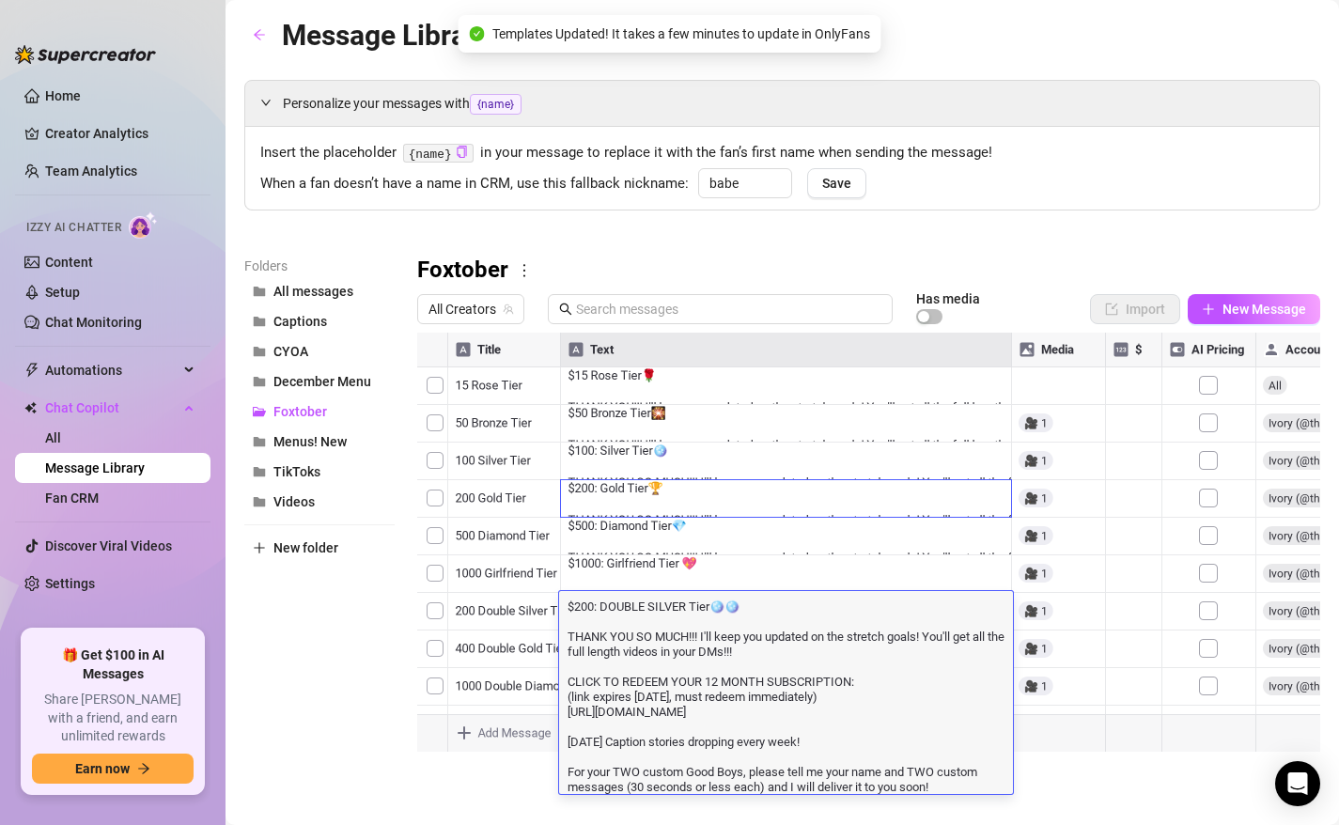
click at [667, 720] on textarea "$200: DOUBLE SILVER Tier🪩🪩 THANK YOU SO MUCH!!! I'll keep you updated on the st…" at bounding box center [786, 694] width 454 height 197
click at [326, 683] on div "Folders All messages Captions CYOA December Menu Foxtober Menus! New TikToks Vi…" at bounding box center [319, 503] width 150 height 496
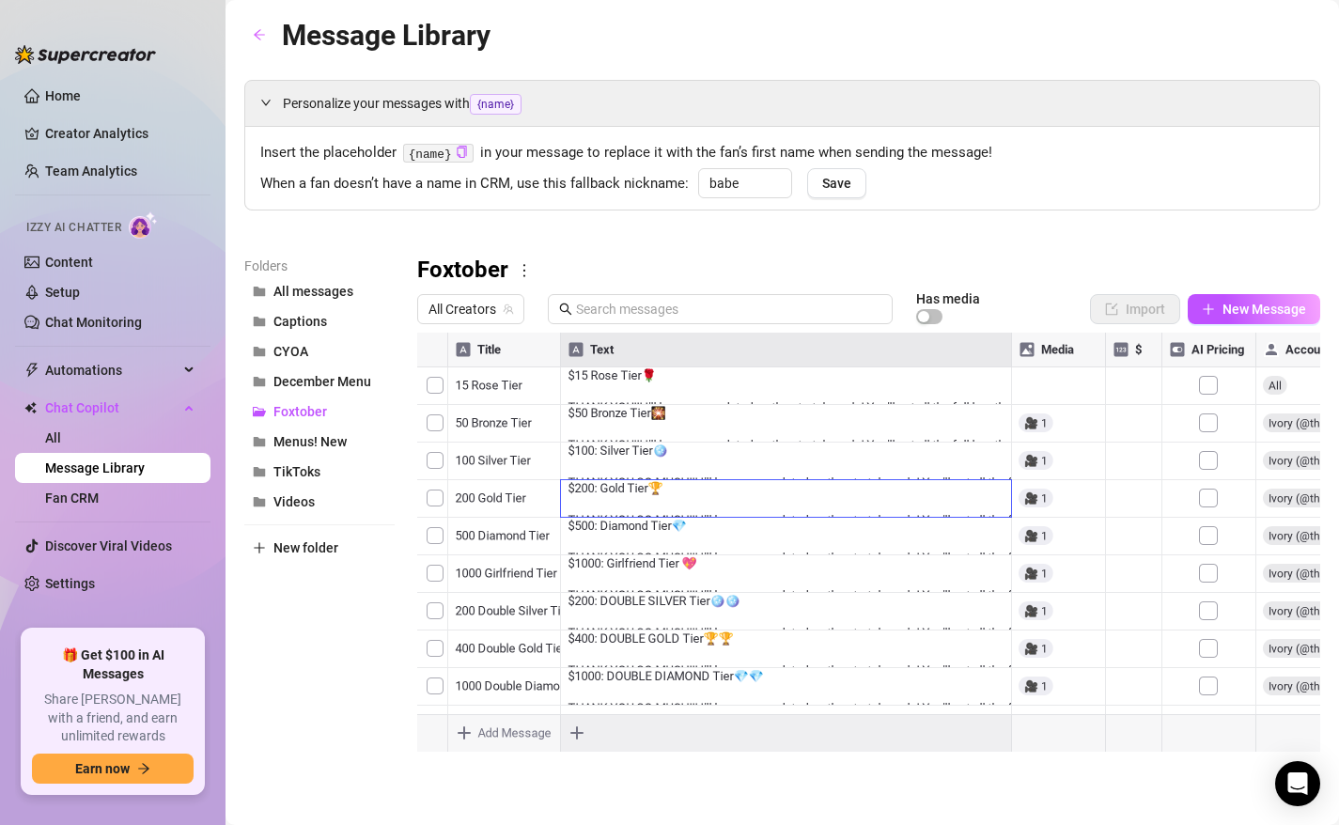
click at [597, 649] on div at bounding box center [868, 542] width 903 height 419
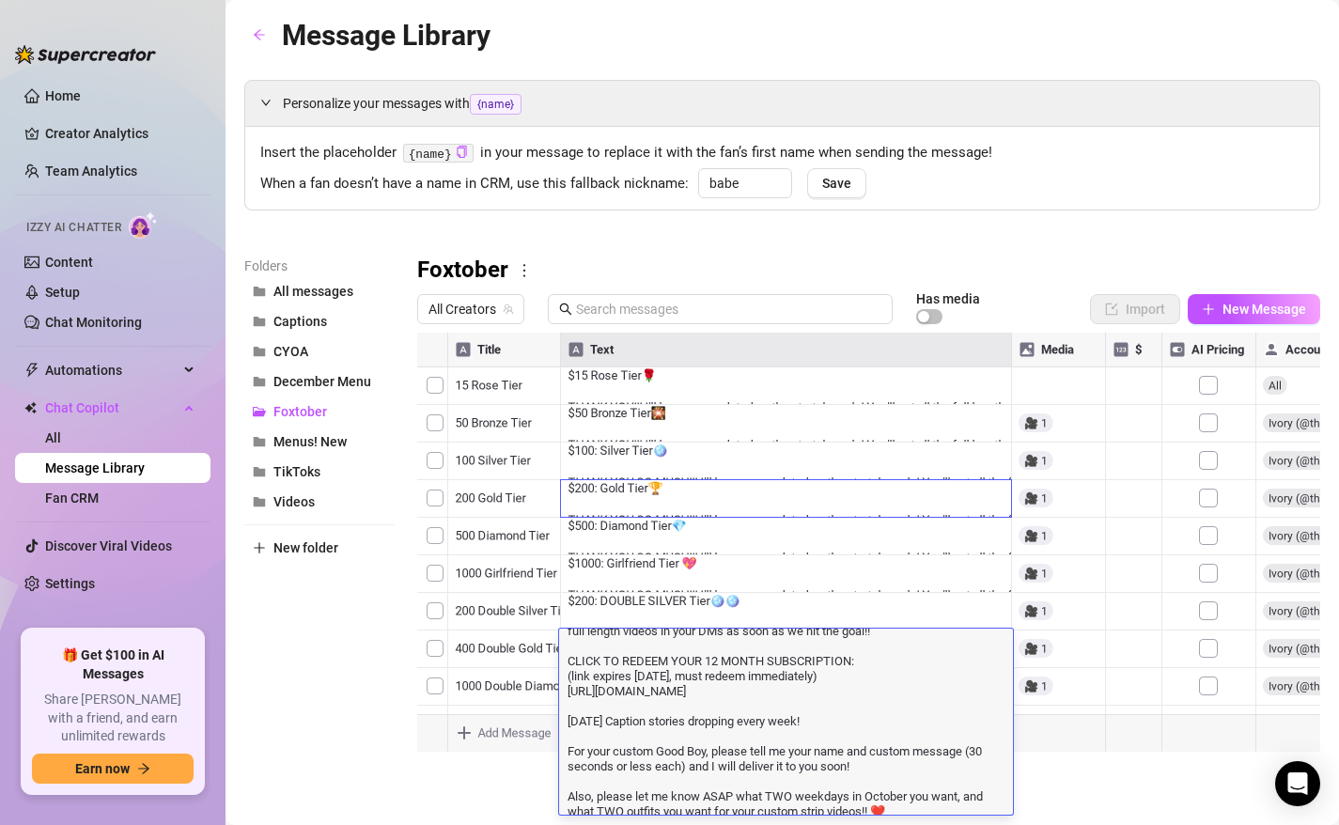
scroll to position [62, 0]
click at [879, 763] on textarea "$400: DOUBLE GOLD Tier🏆🏆 THANK YOU SO MUCH!!! I'll keep you updated on the stre…" at bounding box center [786, 693] width 454 height 242
drag, startPoint x: 918, startPoint y: 807, endPoint x: 554, endPoint y: 797, distance: 363.7
click at [554, 797] on main "Message Library Personalize your messages with {name} Insert the placeholder {n…" at bounding box center [781, 412] width 1113 height 825
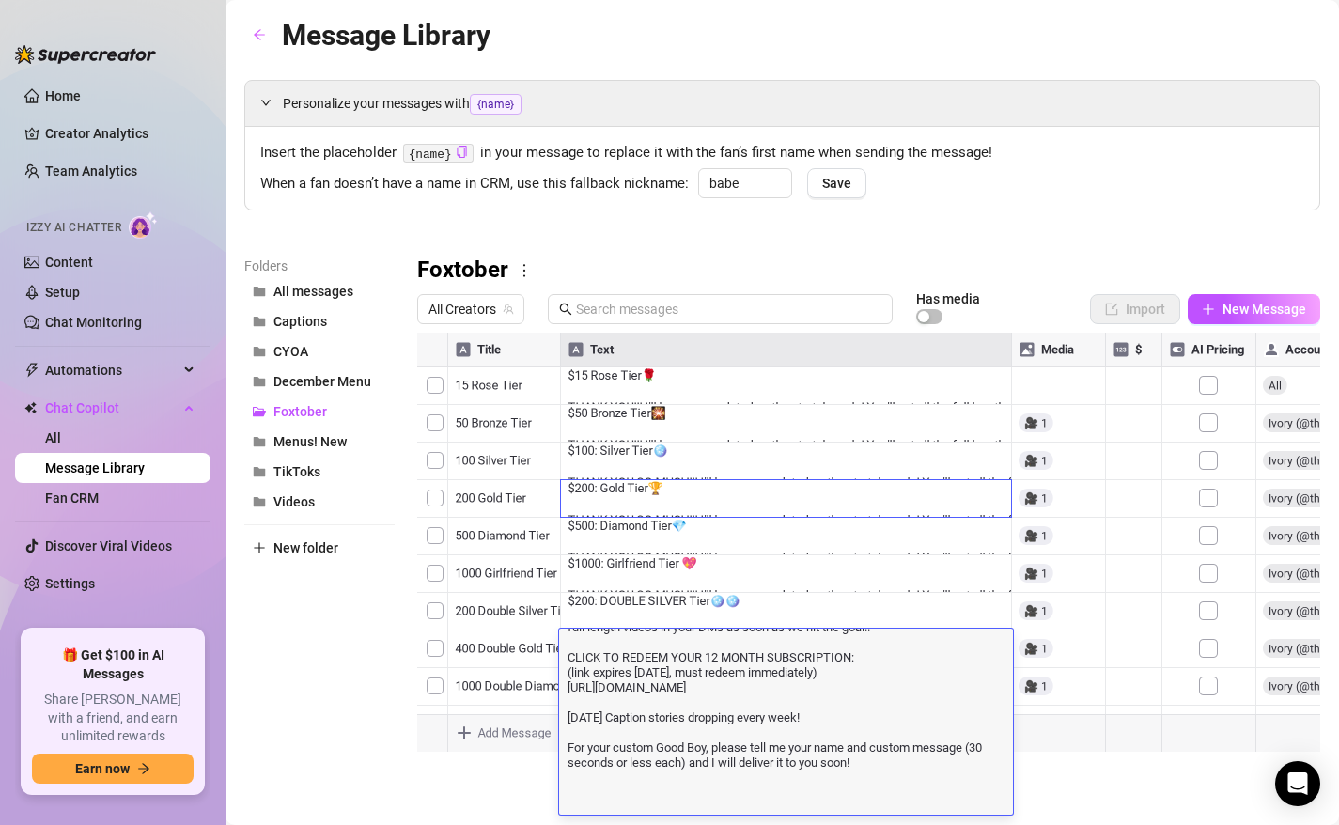
scroll to position [0, 0]
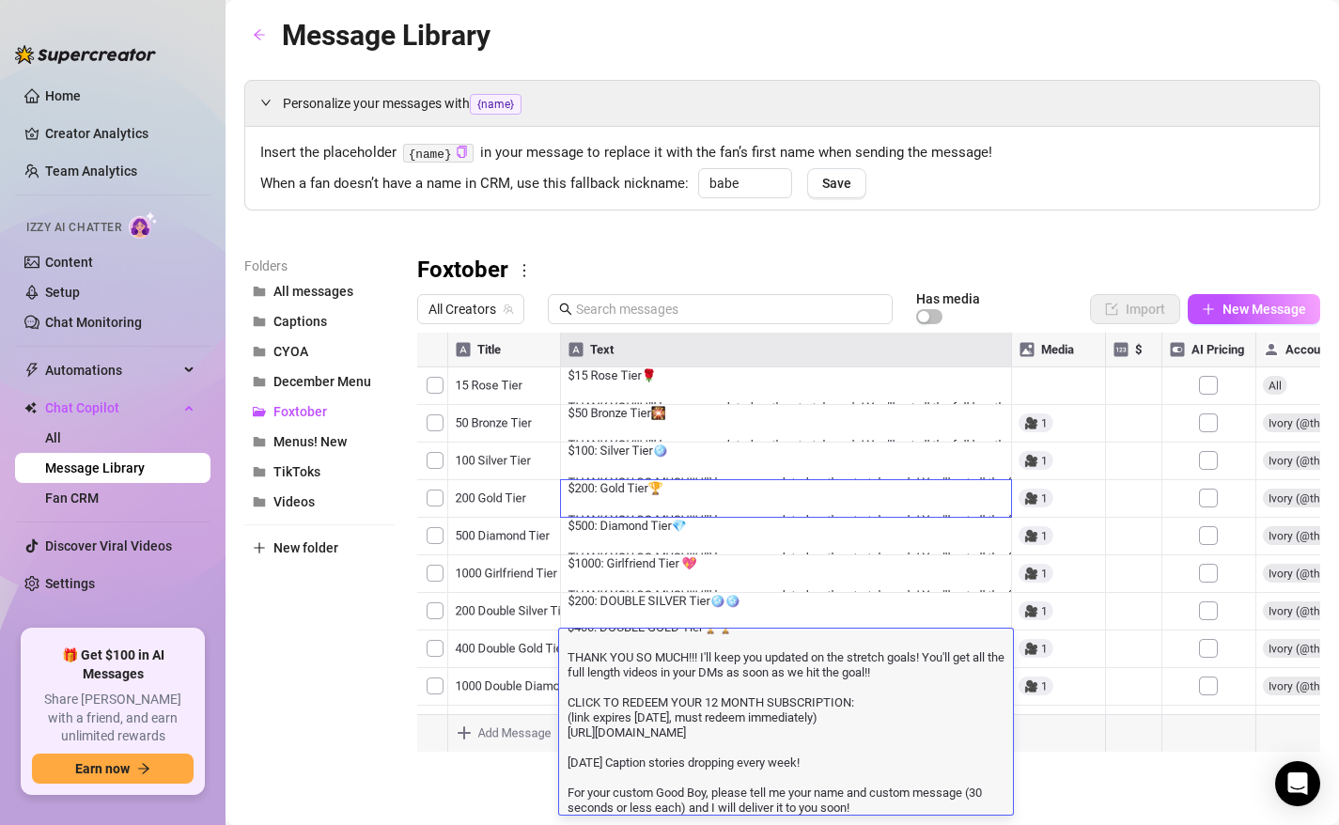
type textarea "$400: DOUBLE GOLD Tier🏆🏆 THANK YOU SO MUCH!!! I'll keep you updated on the stre…"
click at [304, 684] on div "Folders All messages Captions CYOA December Menu Foxtober Menus! New TikToks Vi…" at bounding box center [319, 503] width 150 height 496
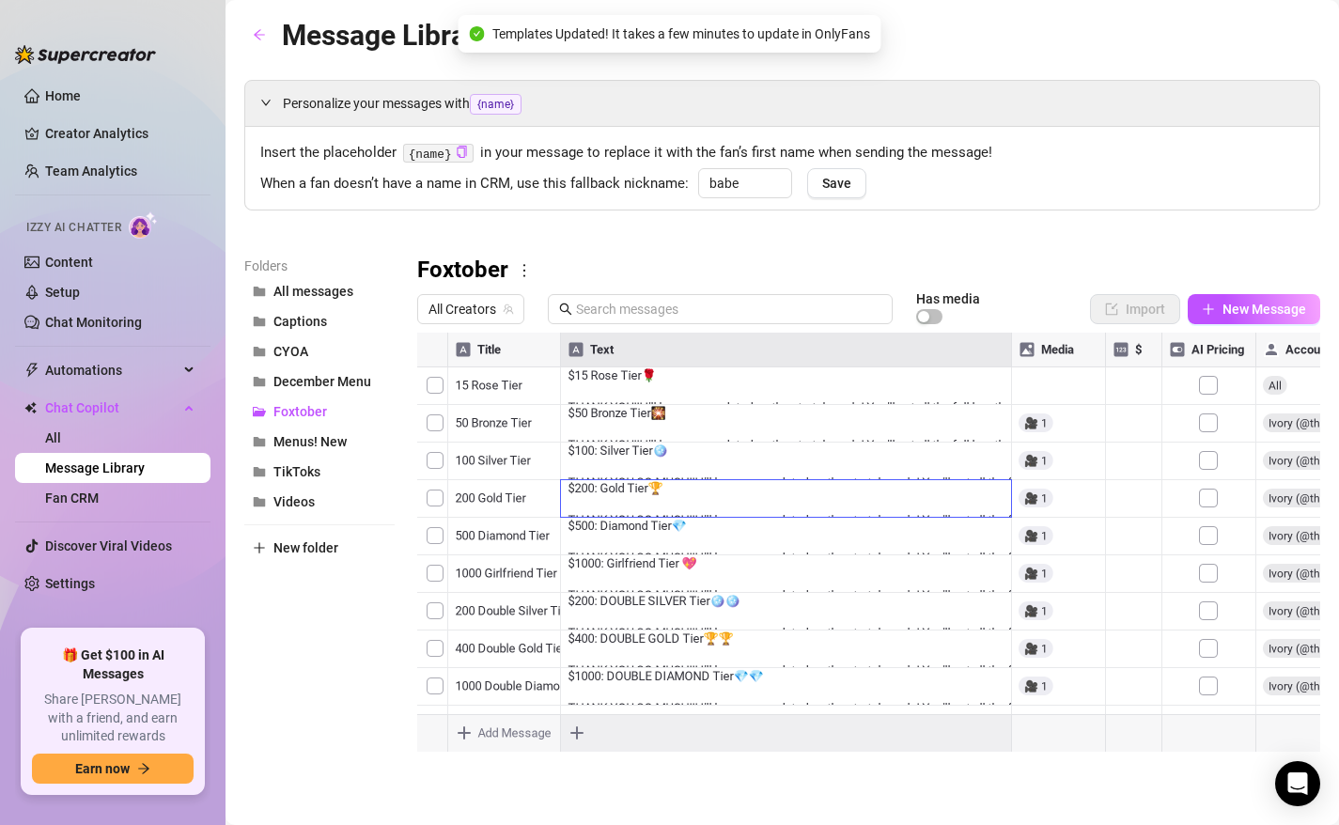
click at [595, 672] on div at bounding box center [868, 542] width 903 height 419
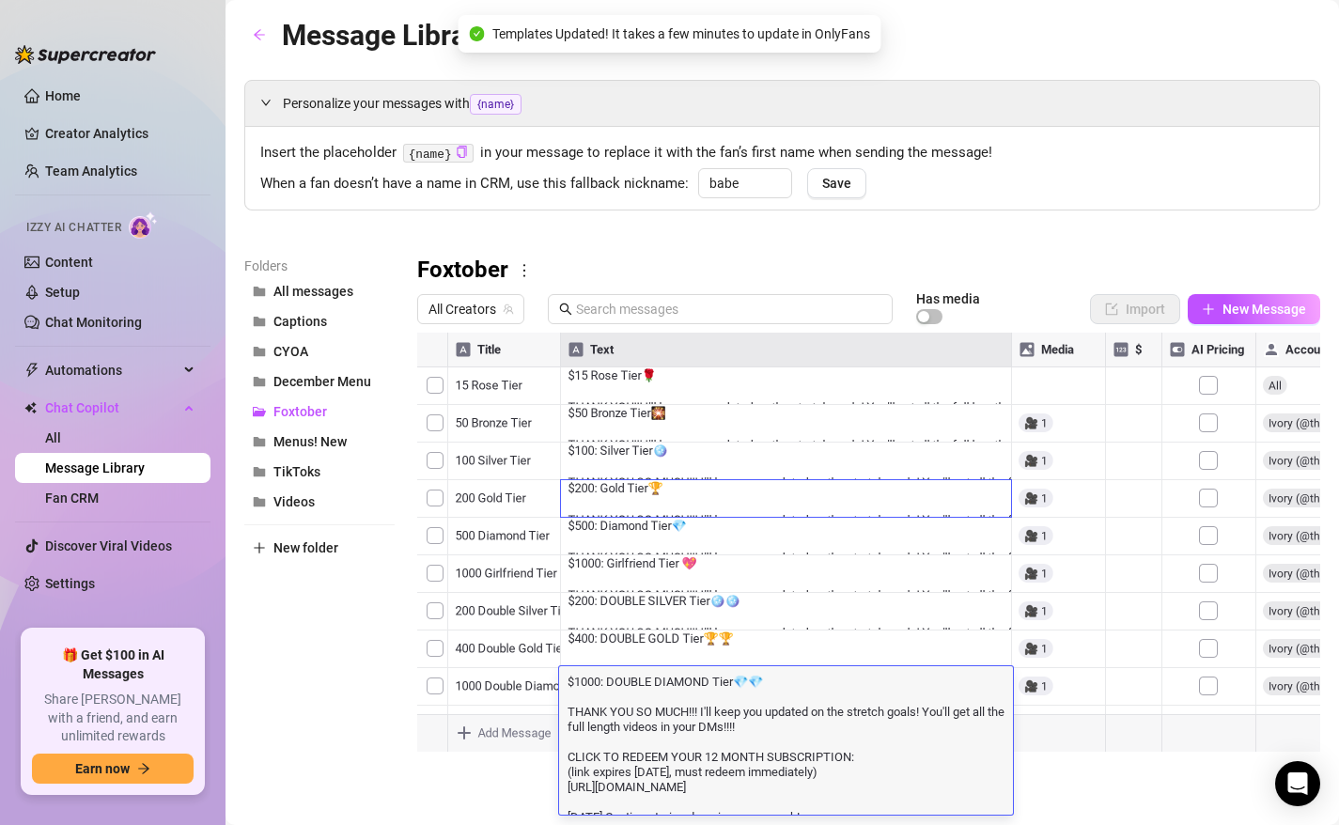
scroll to position [145, 0]
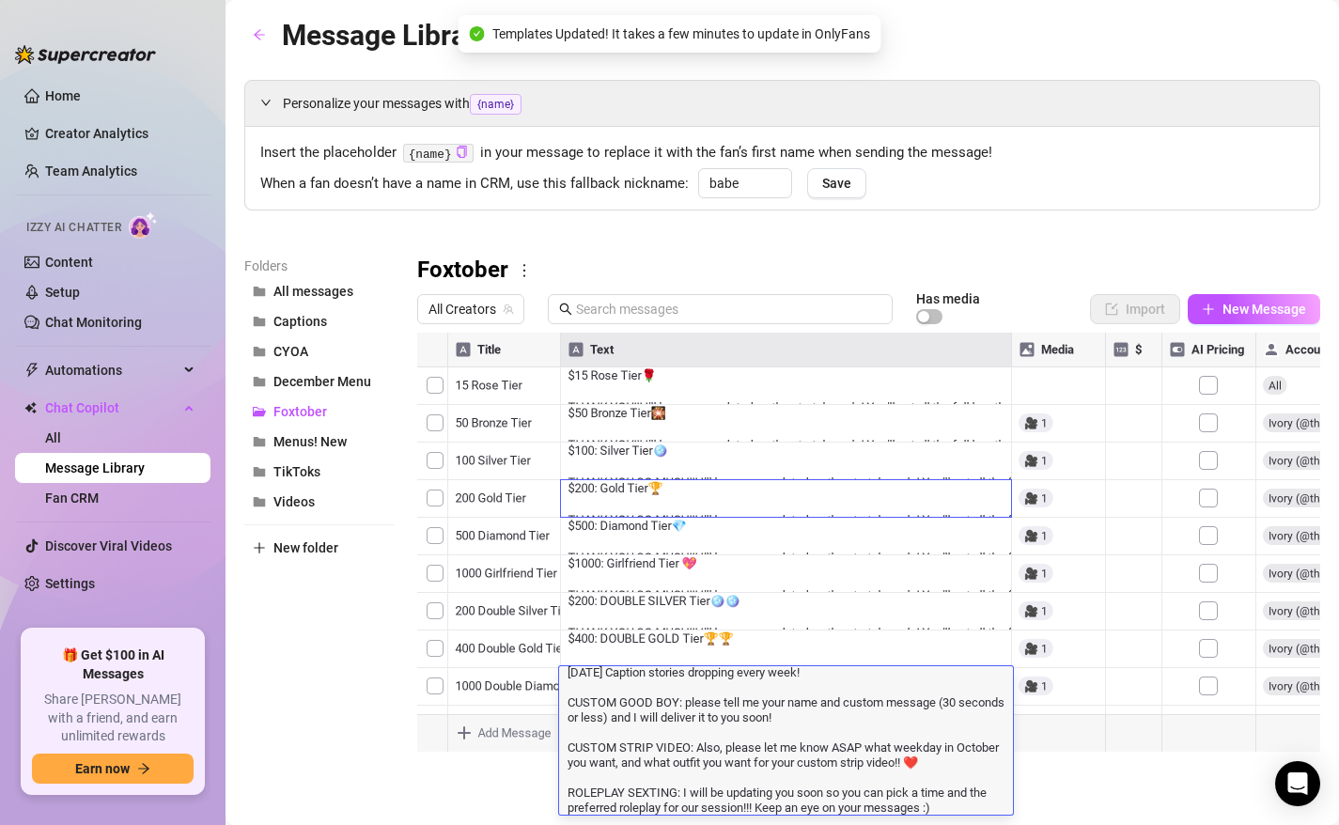
click at [930, 756] on textarea "$1000: DOUBLE DIAMOND Tier💎💎 THANK YOU SO MUCH!!! I'll keep you updated on the …" at bounding box center [786, 670] width 454 height 287
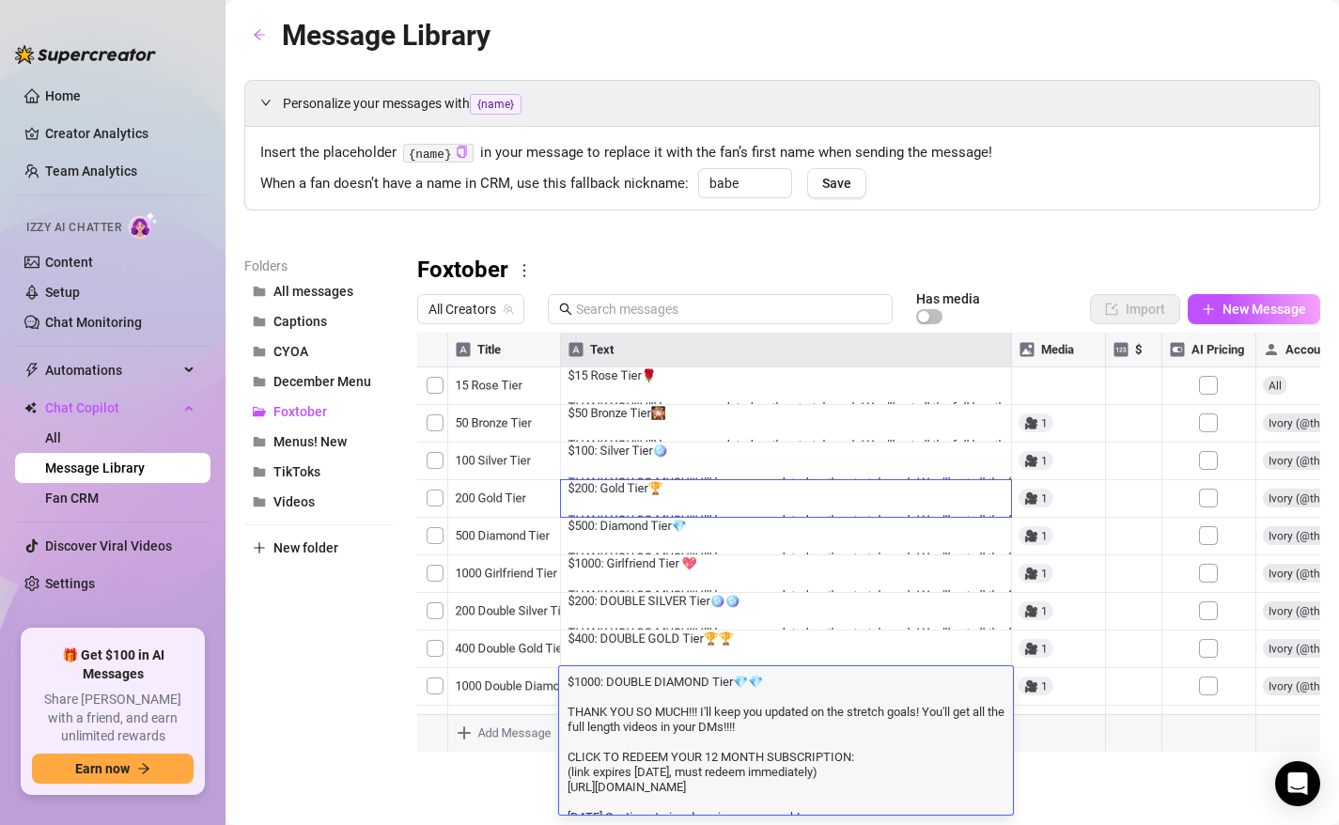
drag, startPoint x: 937, startPoint y: 761, endPoint x: 583, endPoint y: 746, distance: 354.4
click at [893, 758] on textarea "$1000: DOUBLE DIAMOND Tier💎💎 THANK YOU SO MUCH!!! I'll keep you updated on the …" at bounding box center [786, 815] width 454 height 287
drag, startPoint x: 948, startPoint y: 767, endPoint x: 548, endPoint y: 752, distance: 400.4
click at [608, 750] on textarea "$1000: DOUBLE DIAMOND Tier💎💎 THANK YOU SO MUCH!!! I'll keep you updated on the …" at bounding box center [786, 815] width 454 height 287
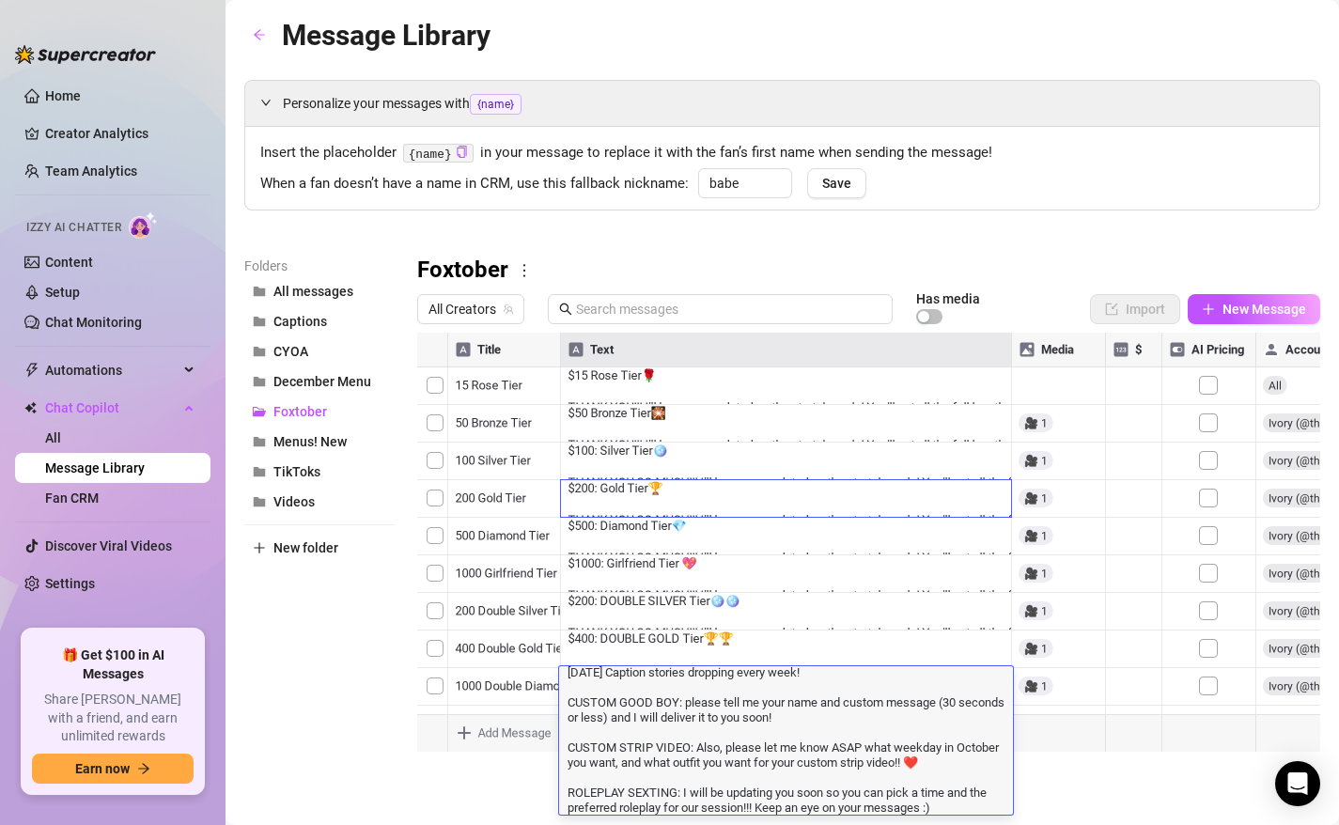
drag, startPoint x: 837, startPoint y: 765, endPoint x: 588, endPoint y: 764, distance: 248.9
click at [588, 764] on textarea "$1000: DOUBLE DIAMOND Tier💎💎 THANK YOU SO MUCH!!! I'll keep you updated on the …" at bounding box center [786, 670] width 454 height 287
drag, startPoint x: 680, startPoint y: 766, endPoint x: 610, endPoint y: 756, distance: 71.2
click at [610, 756] on textarea "$1000: DOUBLE DIAMOND Tier💎💎 THANK YOU SO MUCH!!! I'll keep you updated on the …" at bounding box center [786, 670] width 454 height 287
drag, startPoint x: 624, startPoint y: 760, endPoint x: 621, endPoint y: 747, distance: 13.4
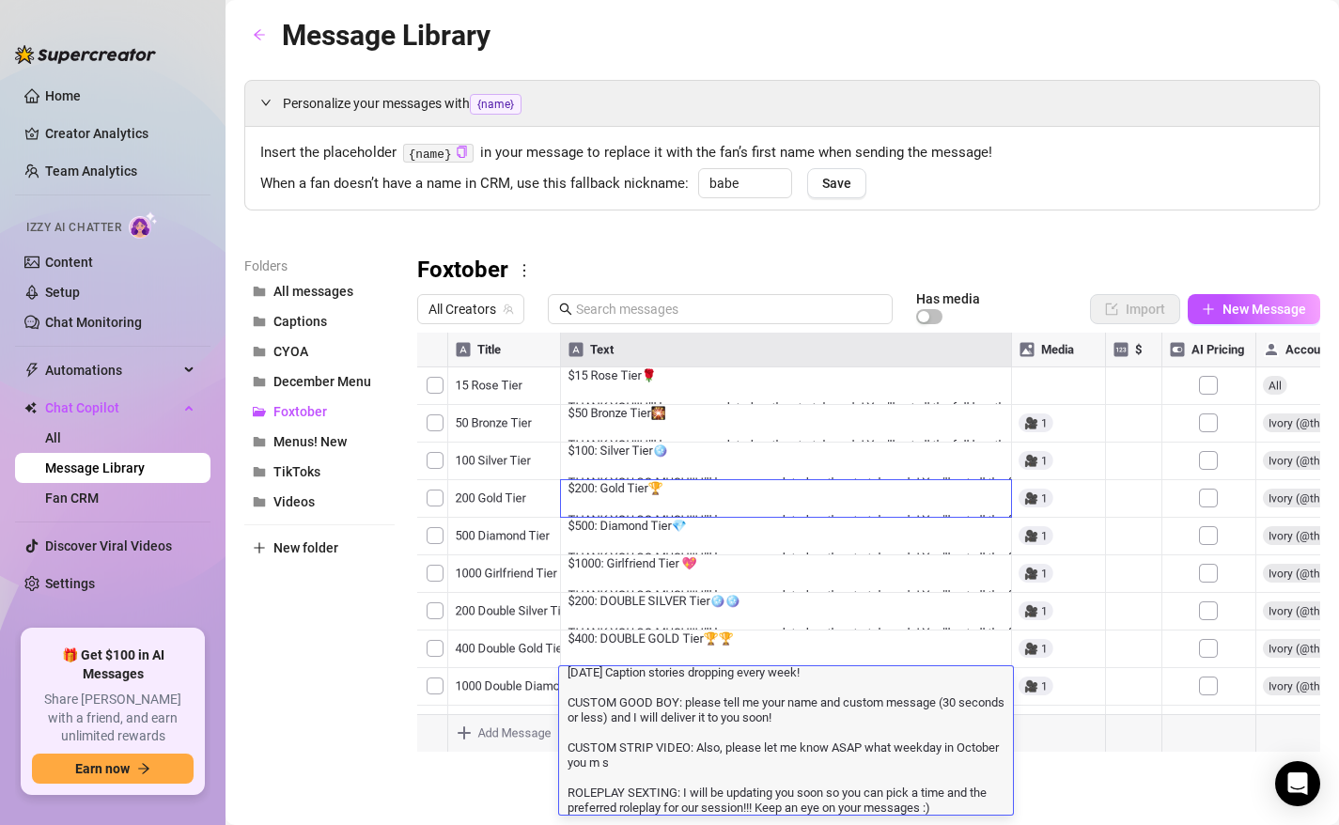
click at [621, 747] on textarea "$1000: DOUBLE DIAMOND Tier💎💎 THANK YOU SO MUCH!!! I'll keep you updated on the …" at bounding box center [786, 670] width 454 height 287
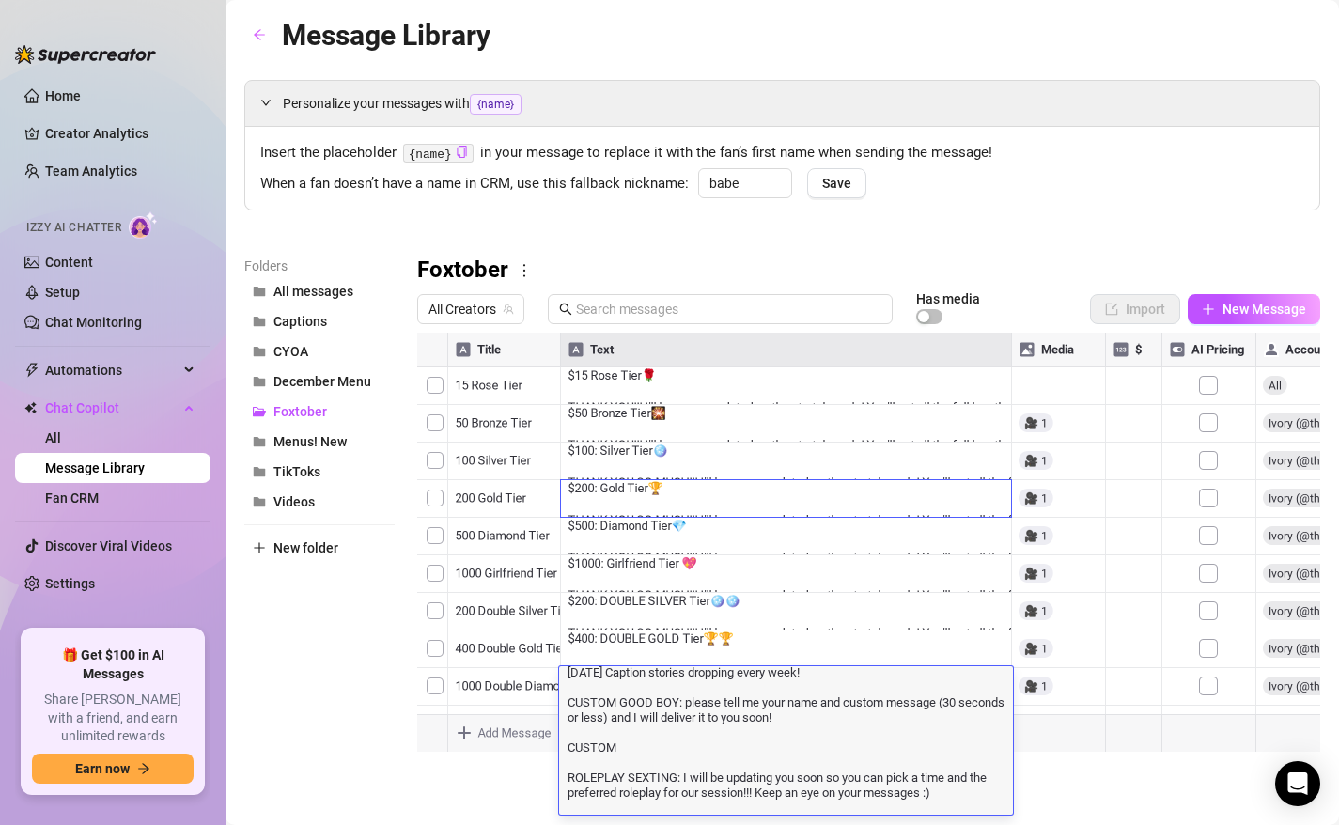
scroll to position [130, 0]
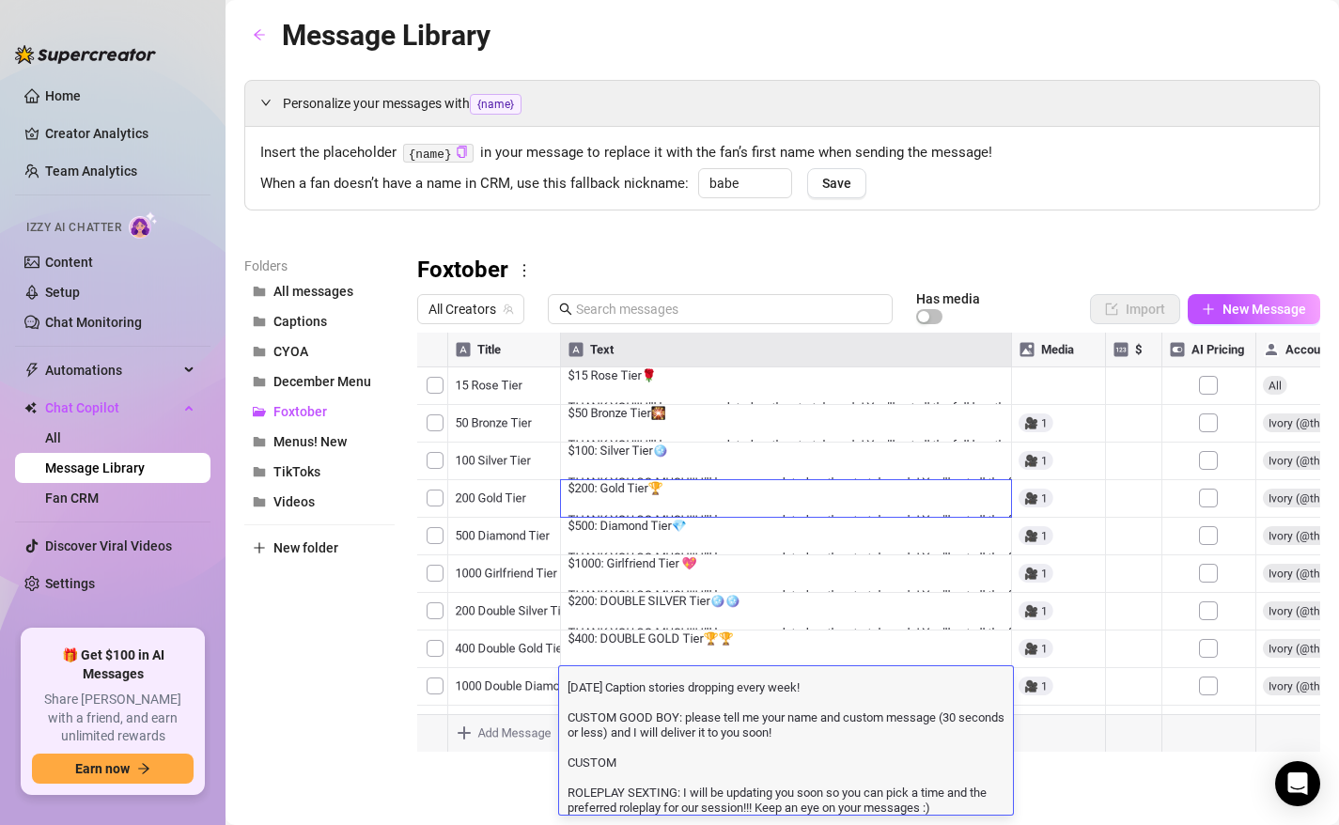
drag, startPoint x: 629, startPoint y: 761, endPoint x: 521, endPoint y: 757, distance: 108.1
click at [521, 757] on div "Message Library Personalize your messages with {name} Insert the placeholder {n…" at bounding box center [782, 390] width 1076 height 755
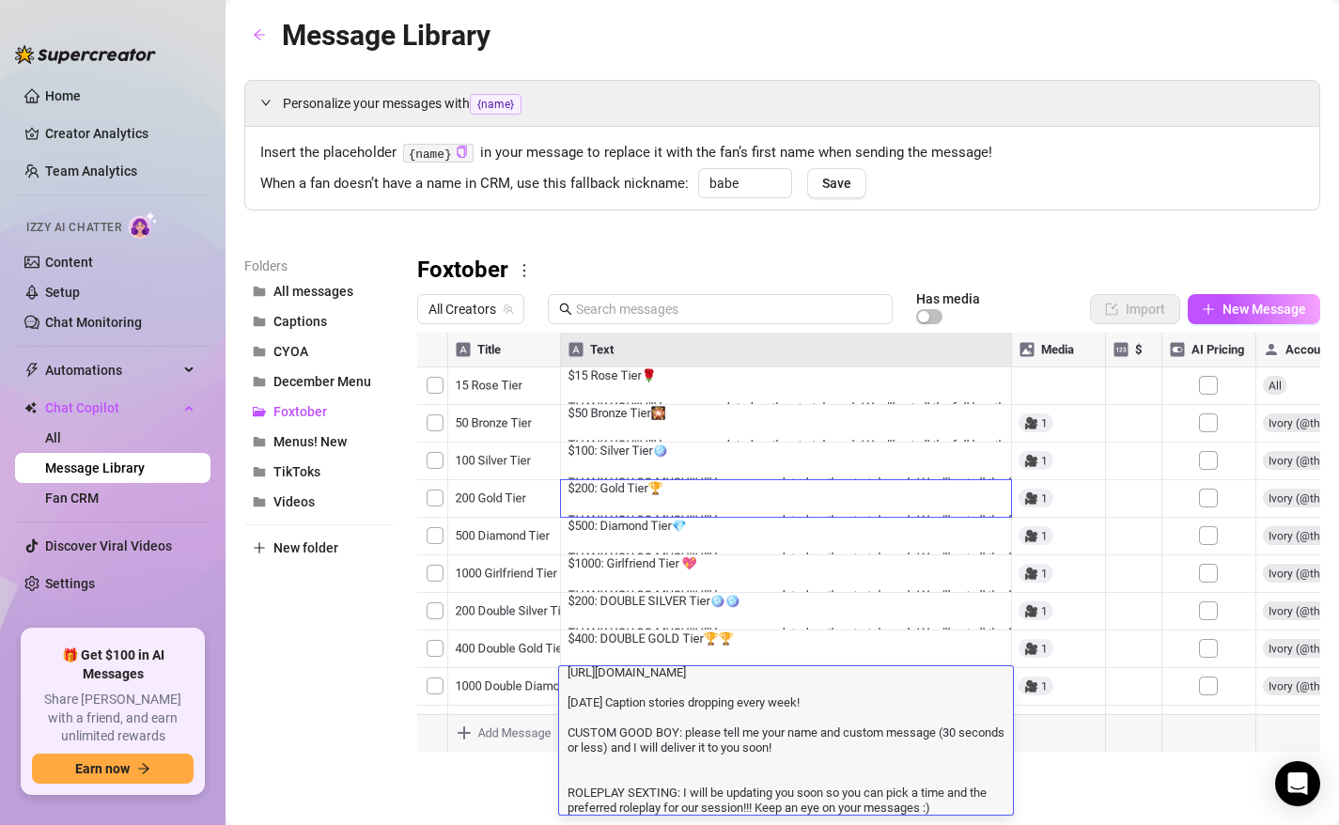
type textarea "$1000: DOUBLE DIAMOND Tier💎💎 THANK YOU SO MUCH!!! I'll keep you updated on the …"
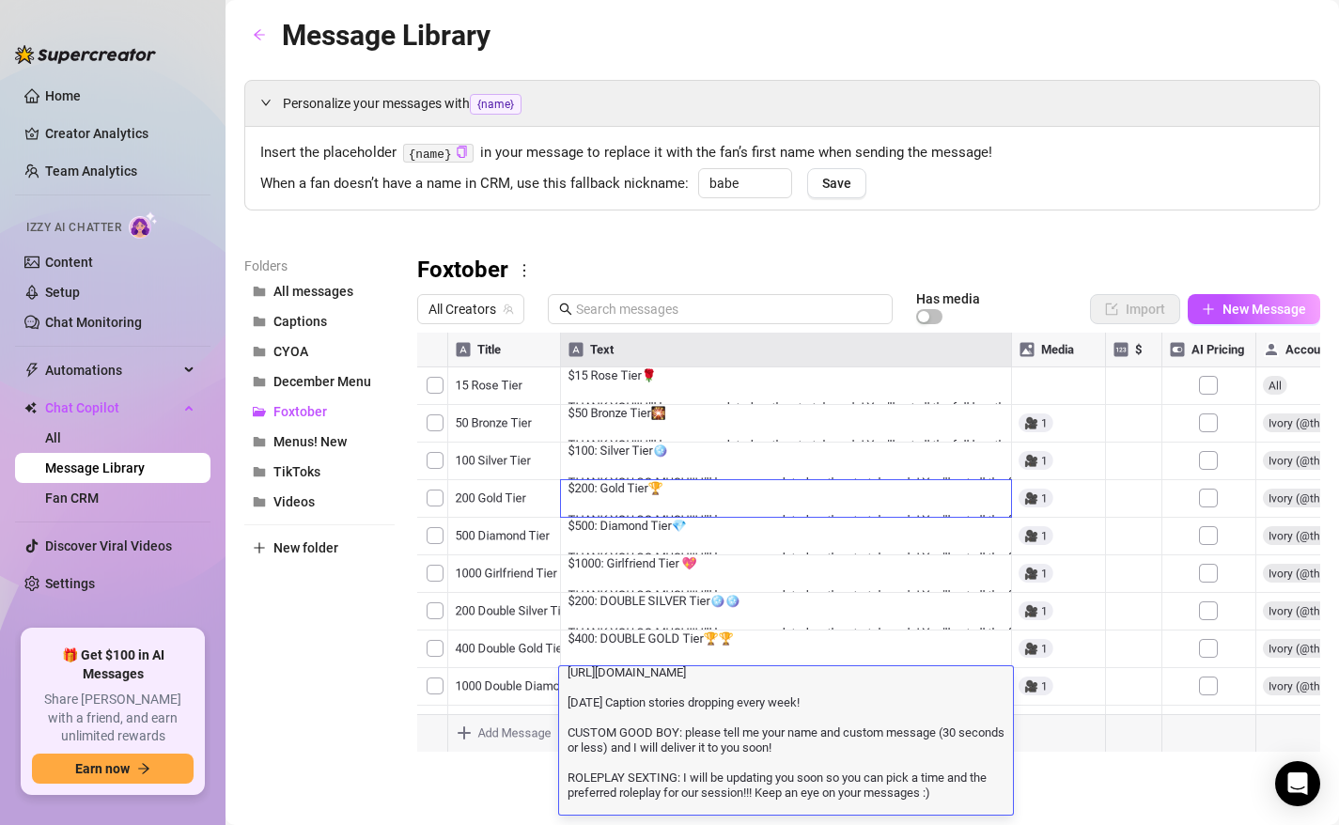
scroll to position [100, 0]
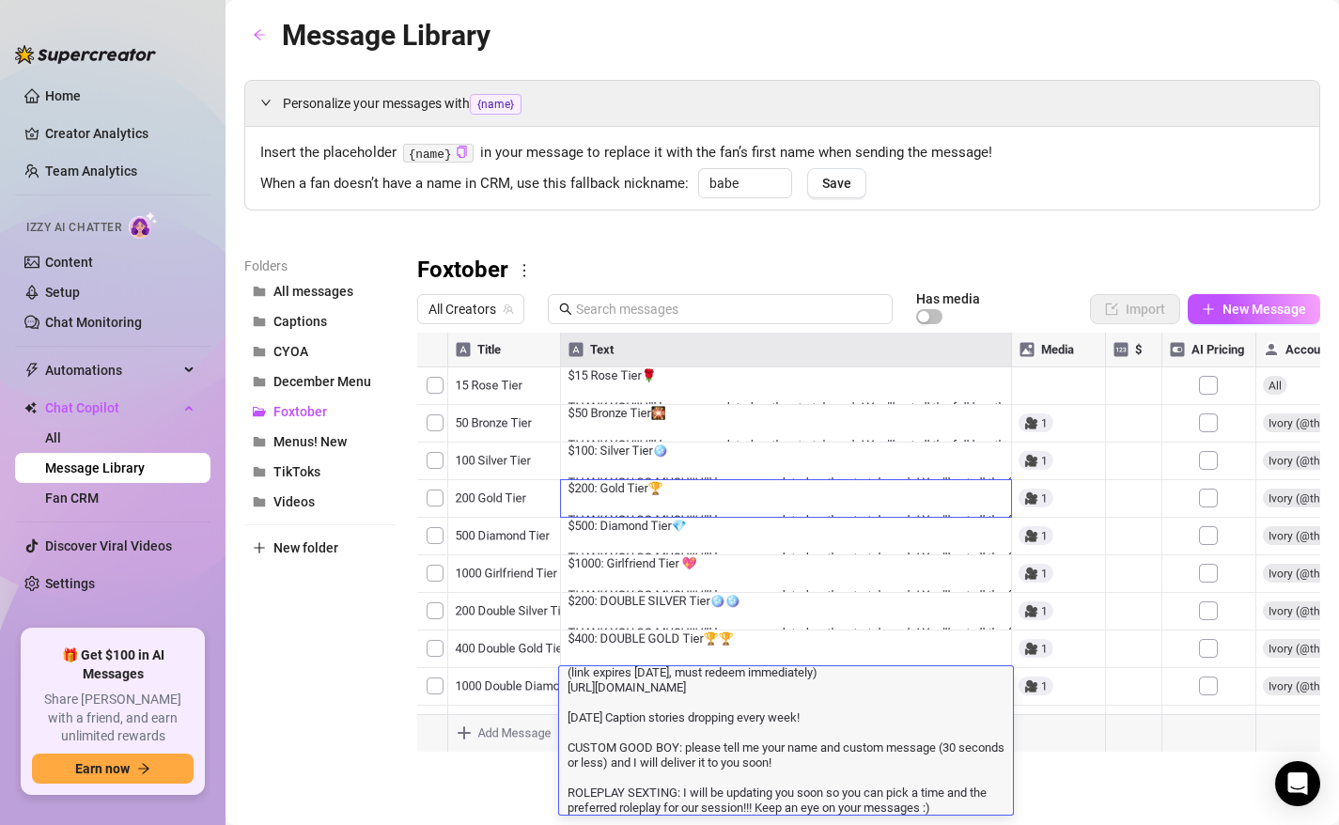
click at [360, 789] on main "Message Library Personalize your messages with {name} Insert the placeholder {n…" at bounding box center [781, 412] width 1113 height 825
